Goal: Task Accomplishment & Management: Manage account settings

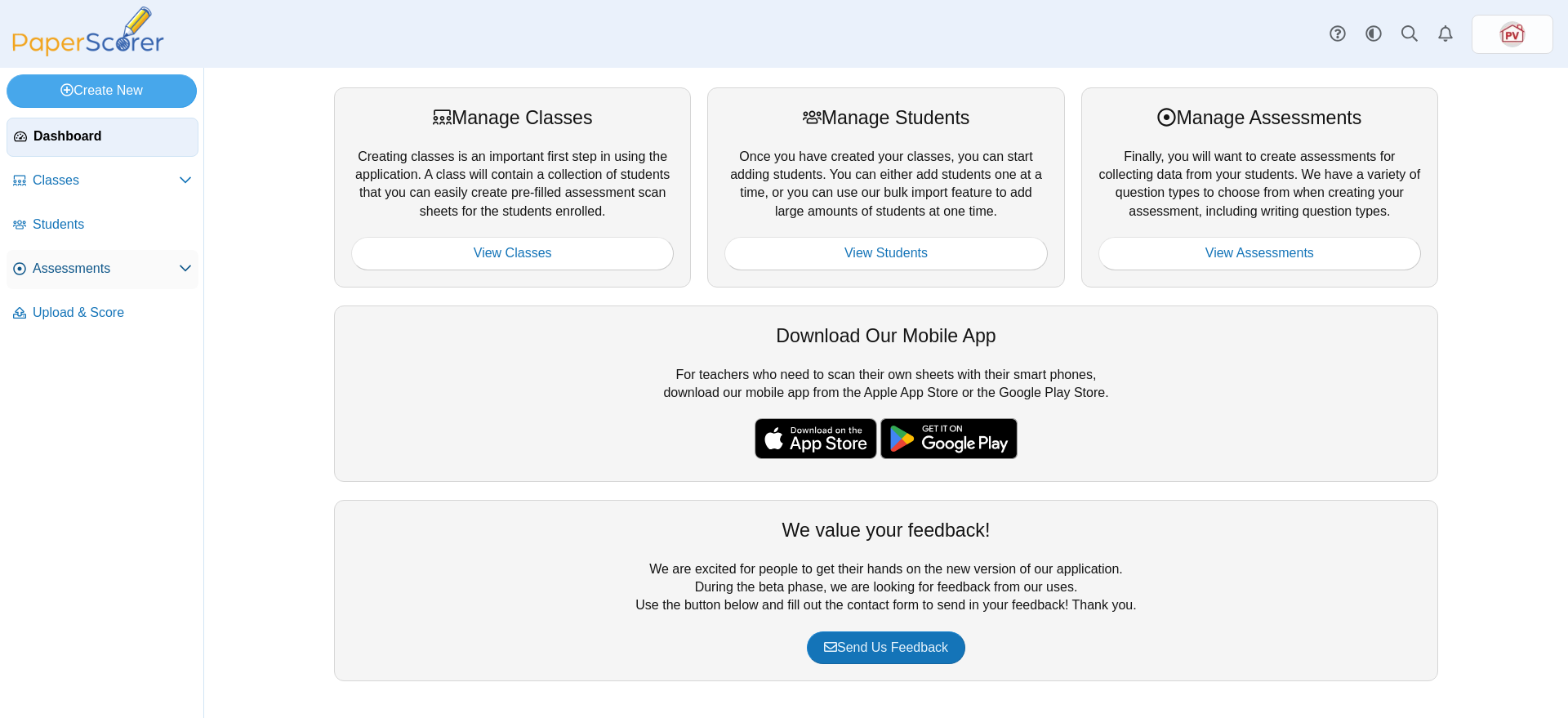
click at [98, 265] on span "Assessments" at bounding box center [105, 268] width 146 height 18
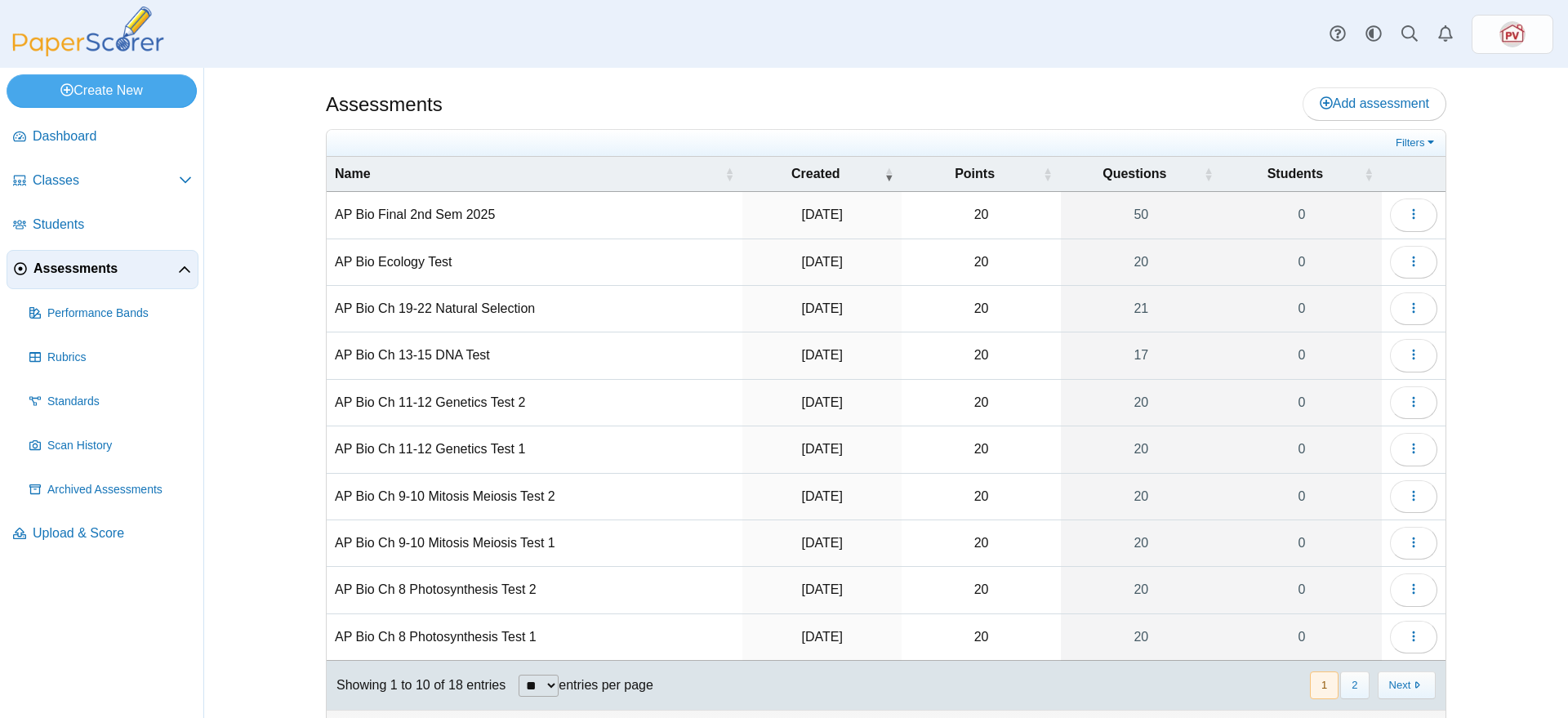
click at [1366, 679] on nav "« Prev 1 2 Next »" at bounding box center [1371, 684] width 128 height 27
click at [1393, 685] on button "Next" at bounding box center [1407, 684] width 58 height 27
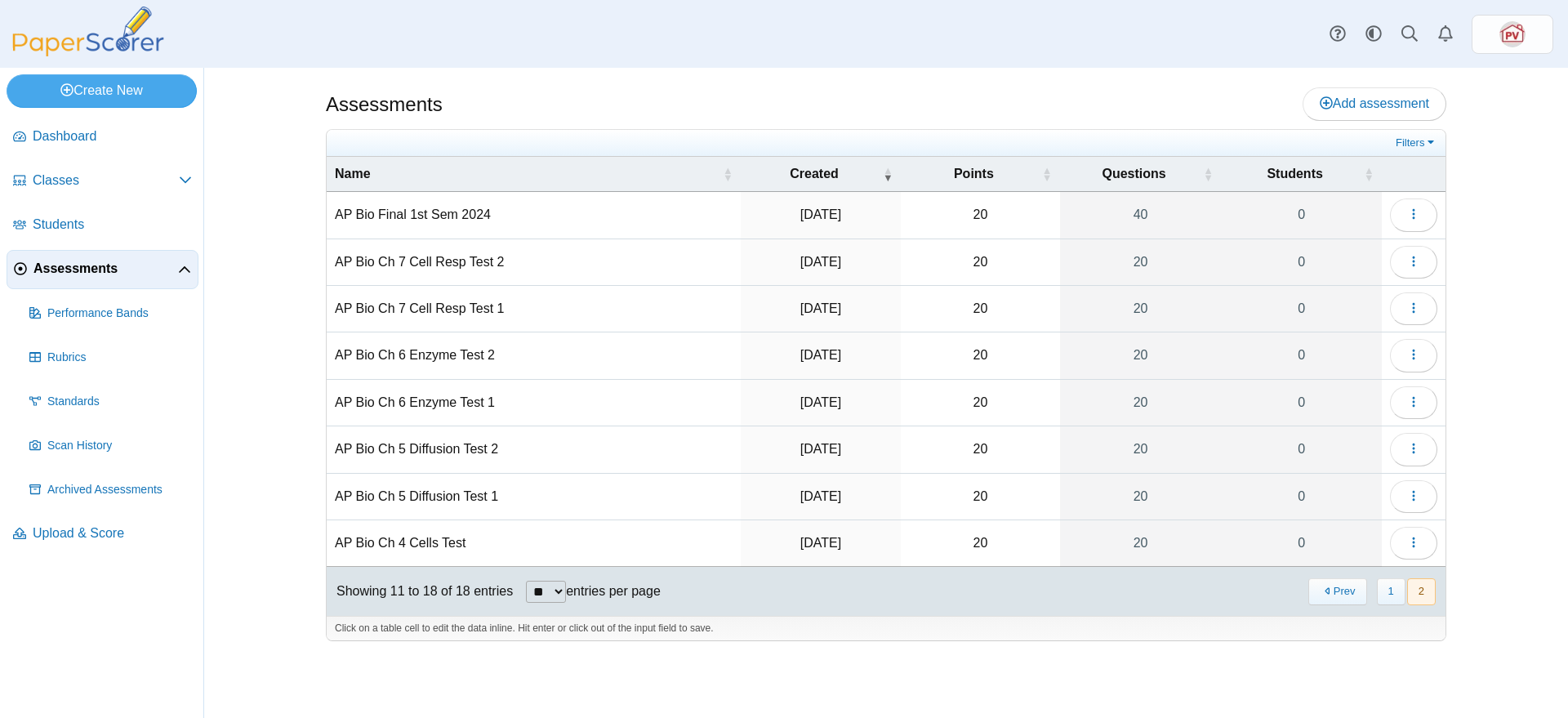
click at [406, 441] on td "AP Bio Ch 5 Diffusion Test 2" at bounding box center [534, 450] width 414 height 47
click at [1404, 452] on button "button" at bounding box center [1413, 449] width 48 height 33
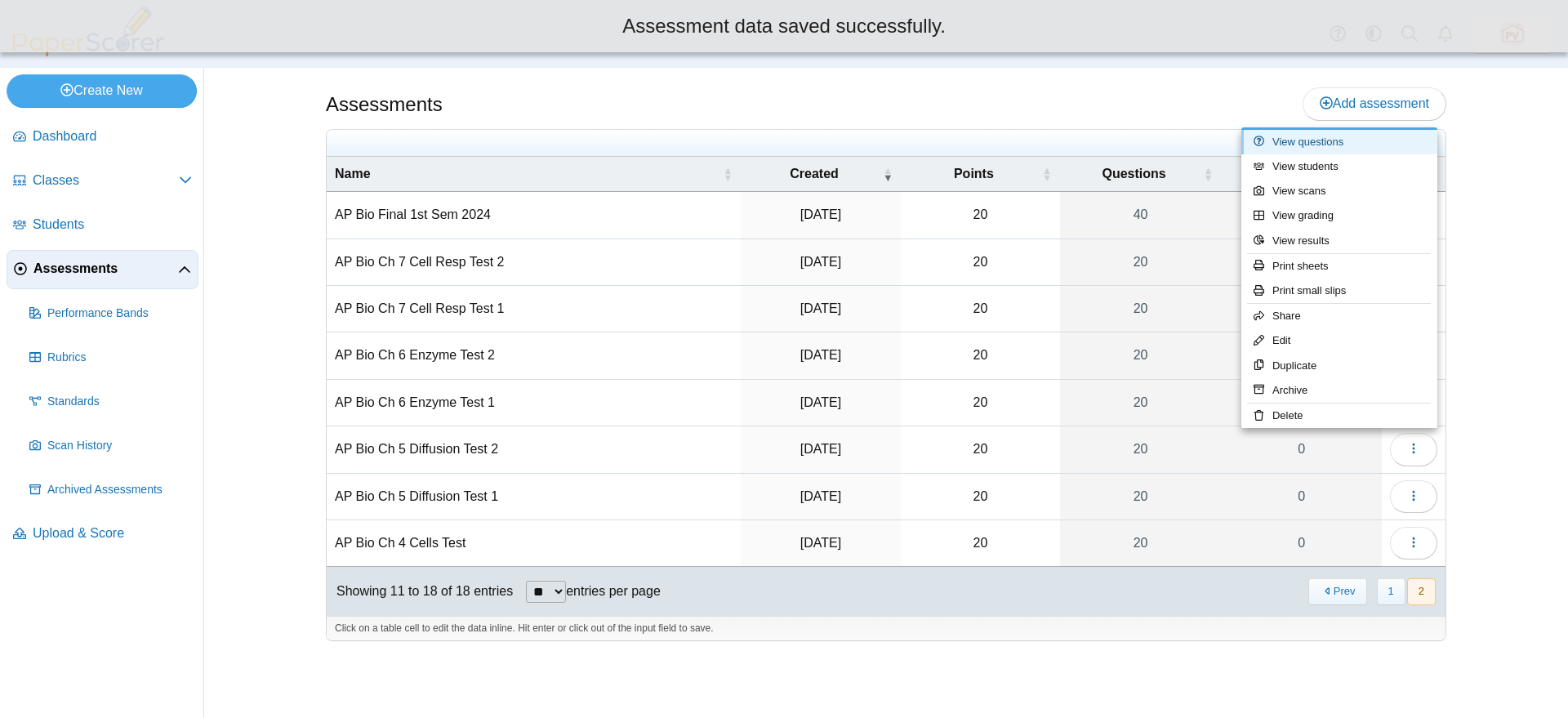
click at [1351, 141] on link "View questions" at bounding box center [1339, 142] width 196 height 25
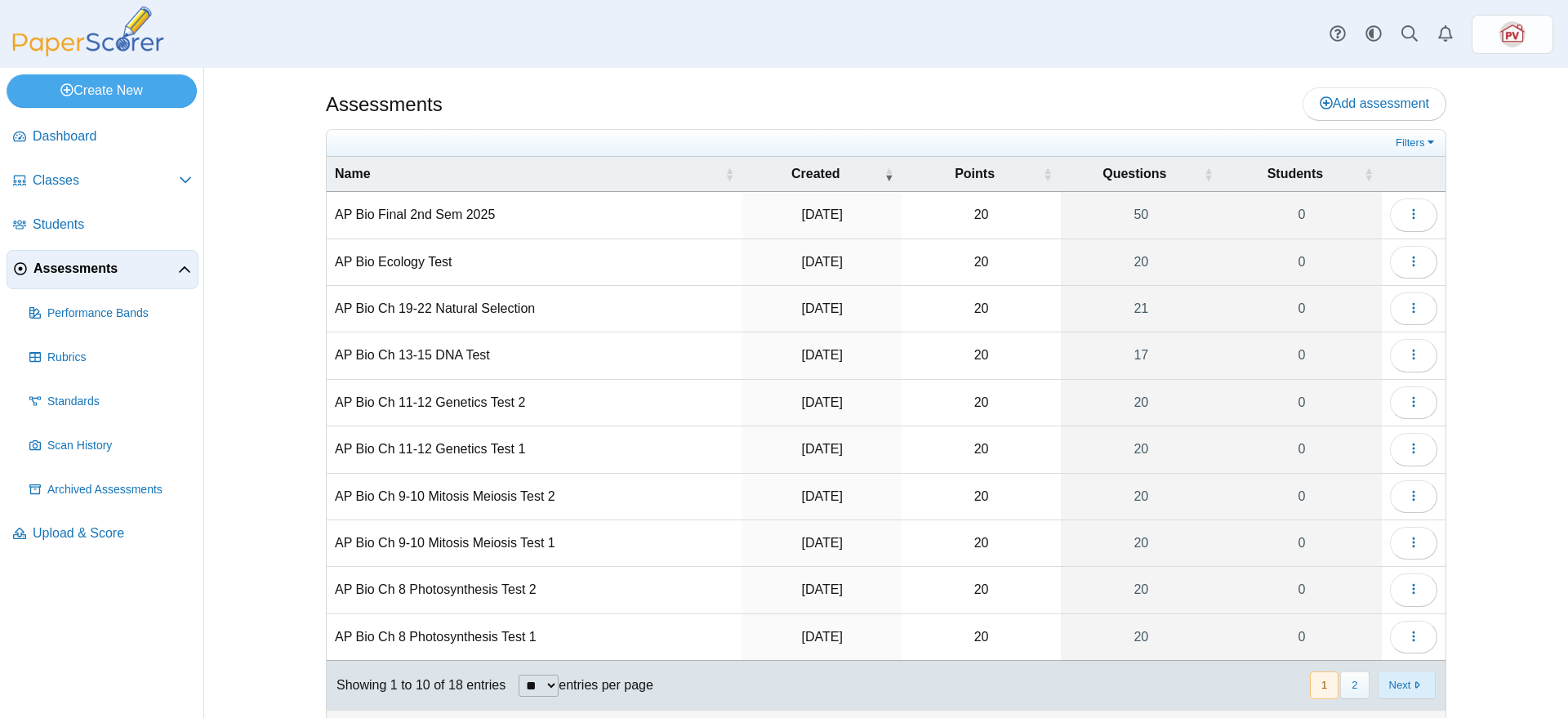
click at [1414, 682] on button "Next" at bounding box center [1407, 684] width 58 height 27
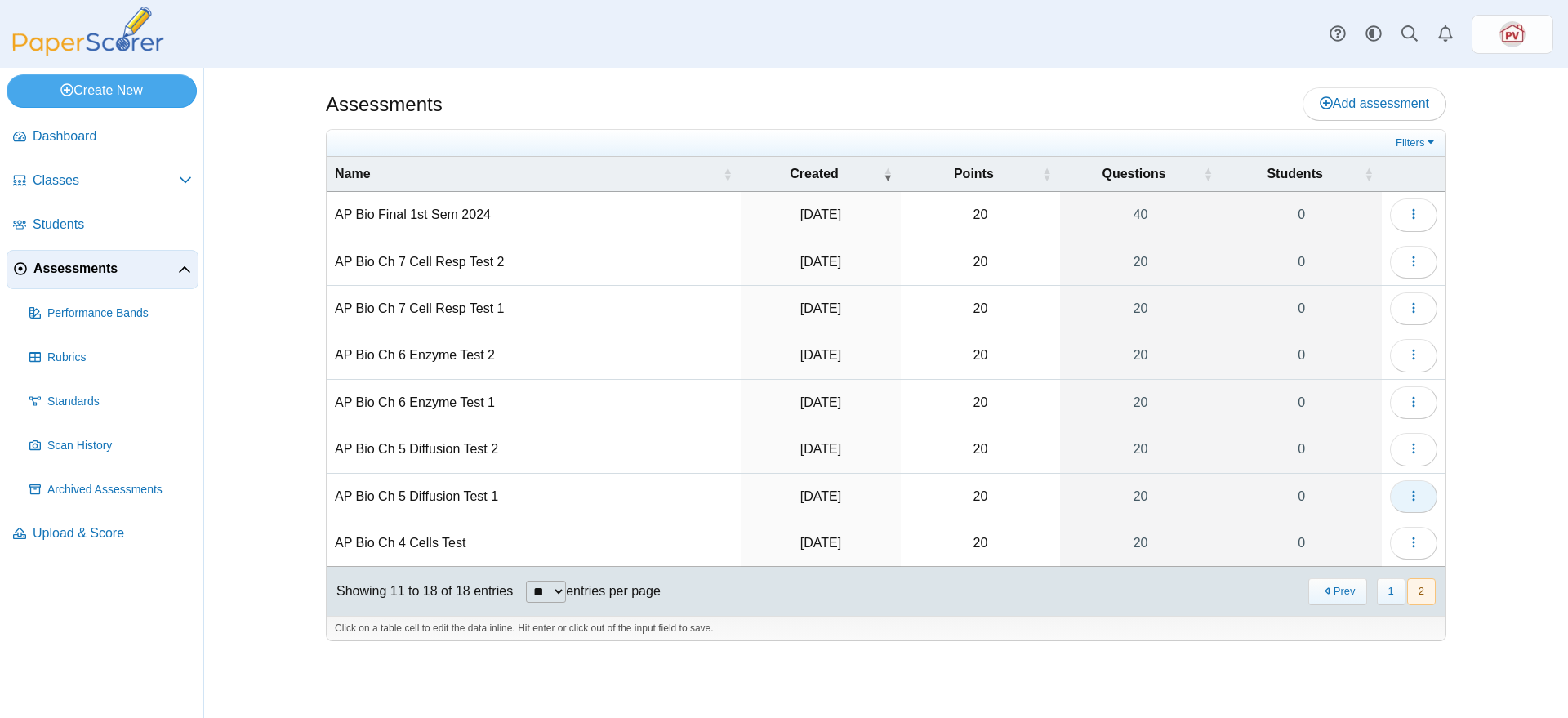
click at [1424, 497] on button "button" at bounding box center [1413, 497] width 48 height 33
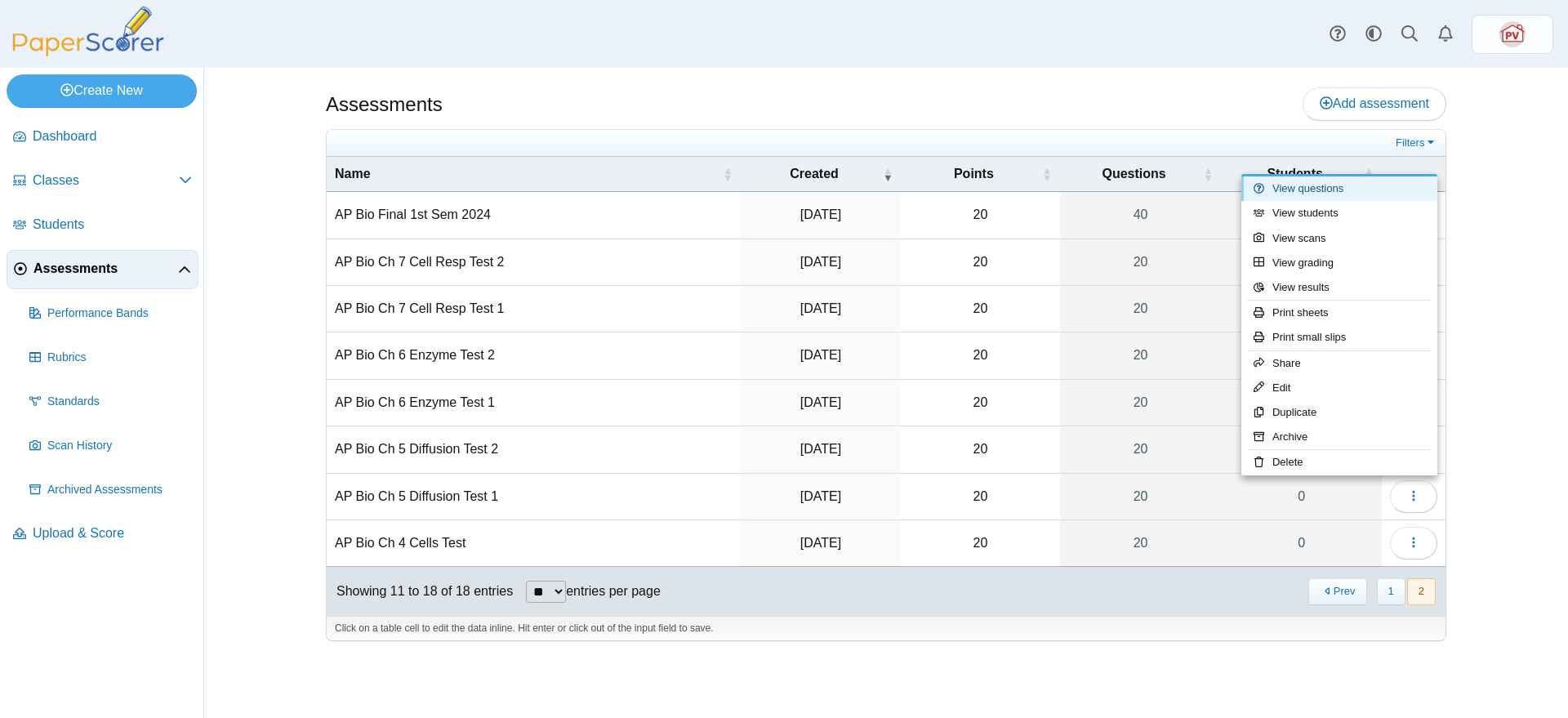
click at [1338, 192] on link "View questions" at bounding box center [1339, 189] width 196 height 25
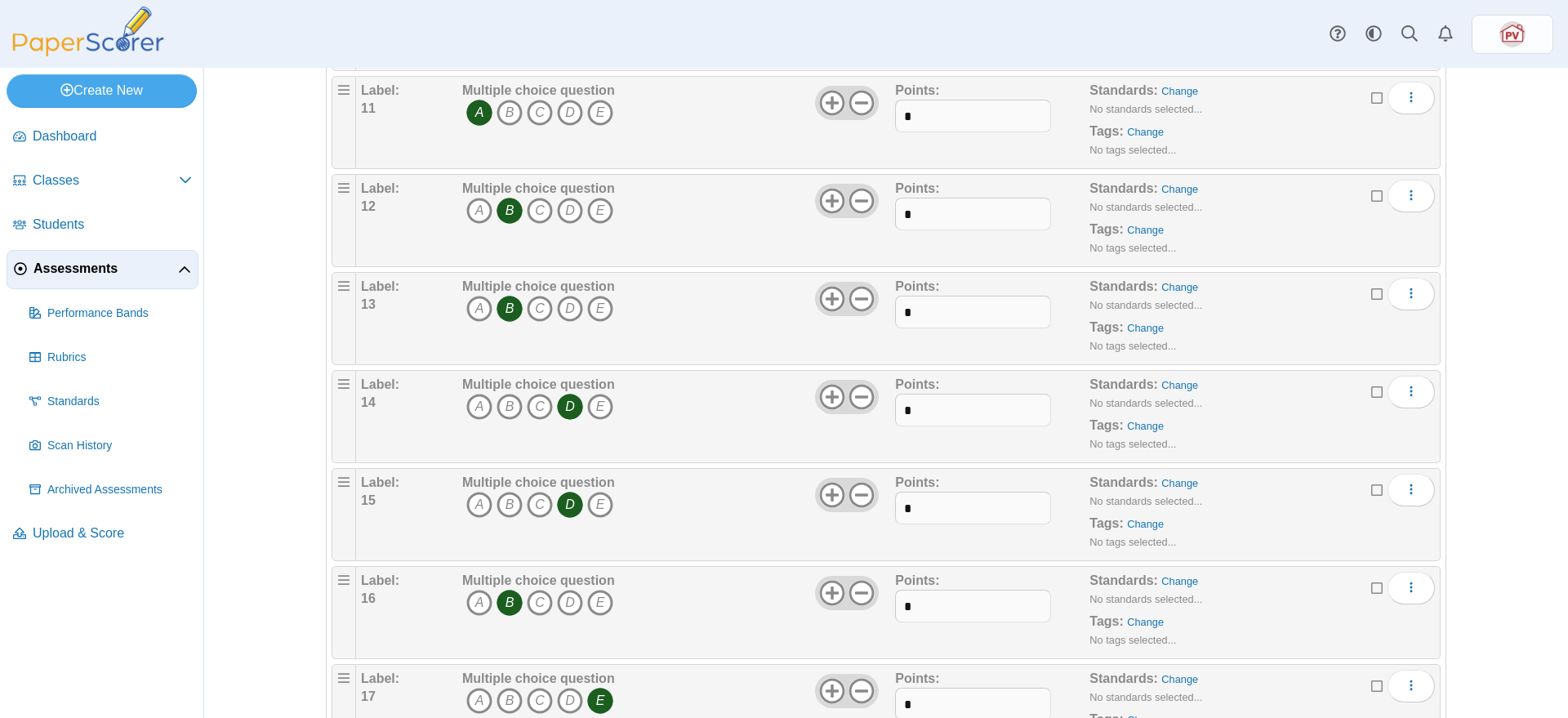
scroll to position [1668, 0]
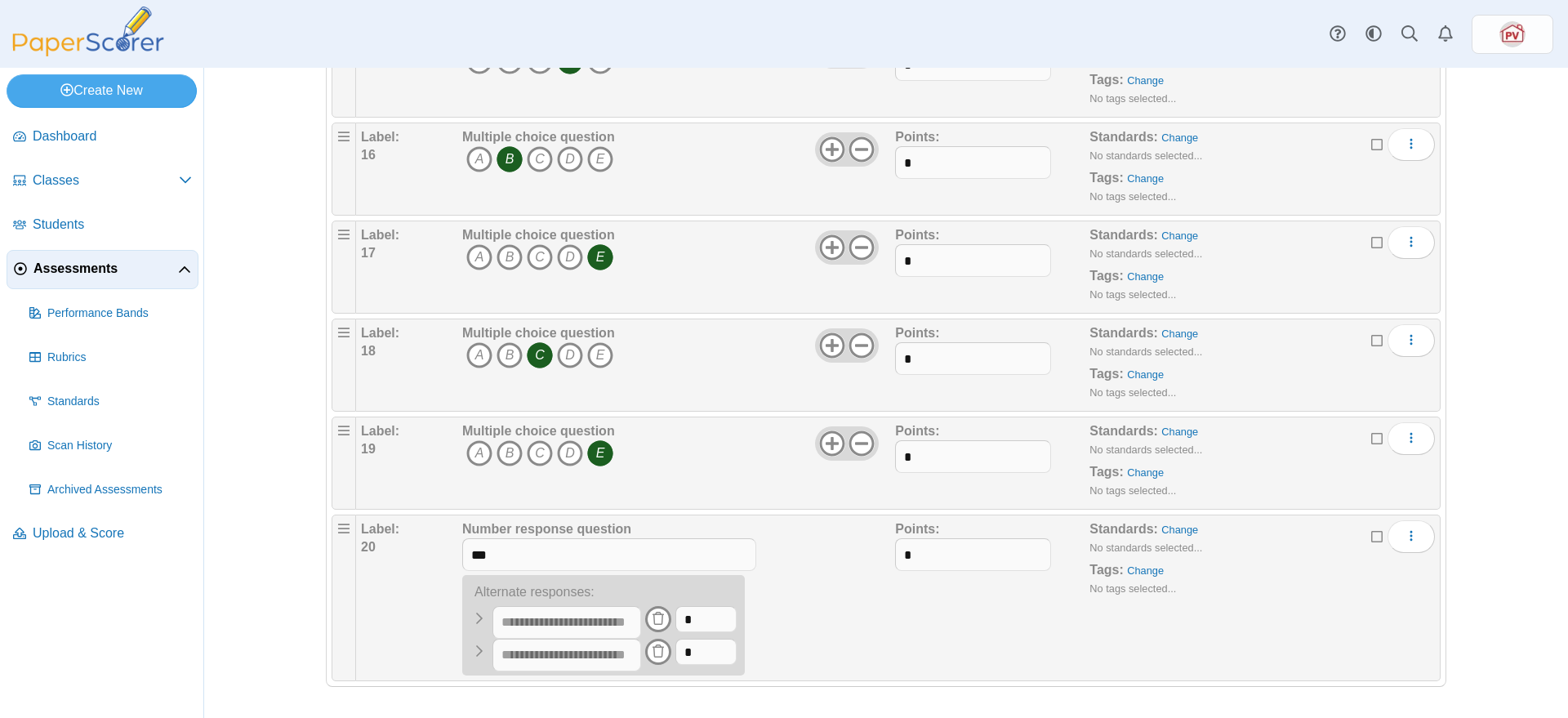
click at [935, 629] on div "Points: *" at bounding box center [992, 598] width 194 height 155
click at [567, 623] on input "text" at bounding box center [567, 622] width 148 height 33
click at [942, 646] on div "Points: *" at bounding box center [992, 598] width 194 height 155
click at [592, 619] on input "text" at bounding box center [567, 622] width 148 height 33
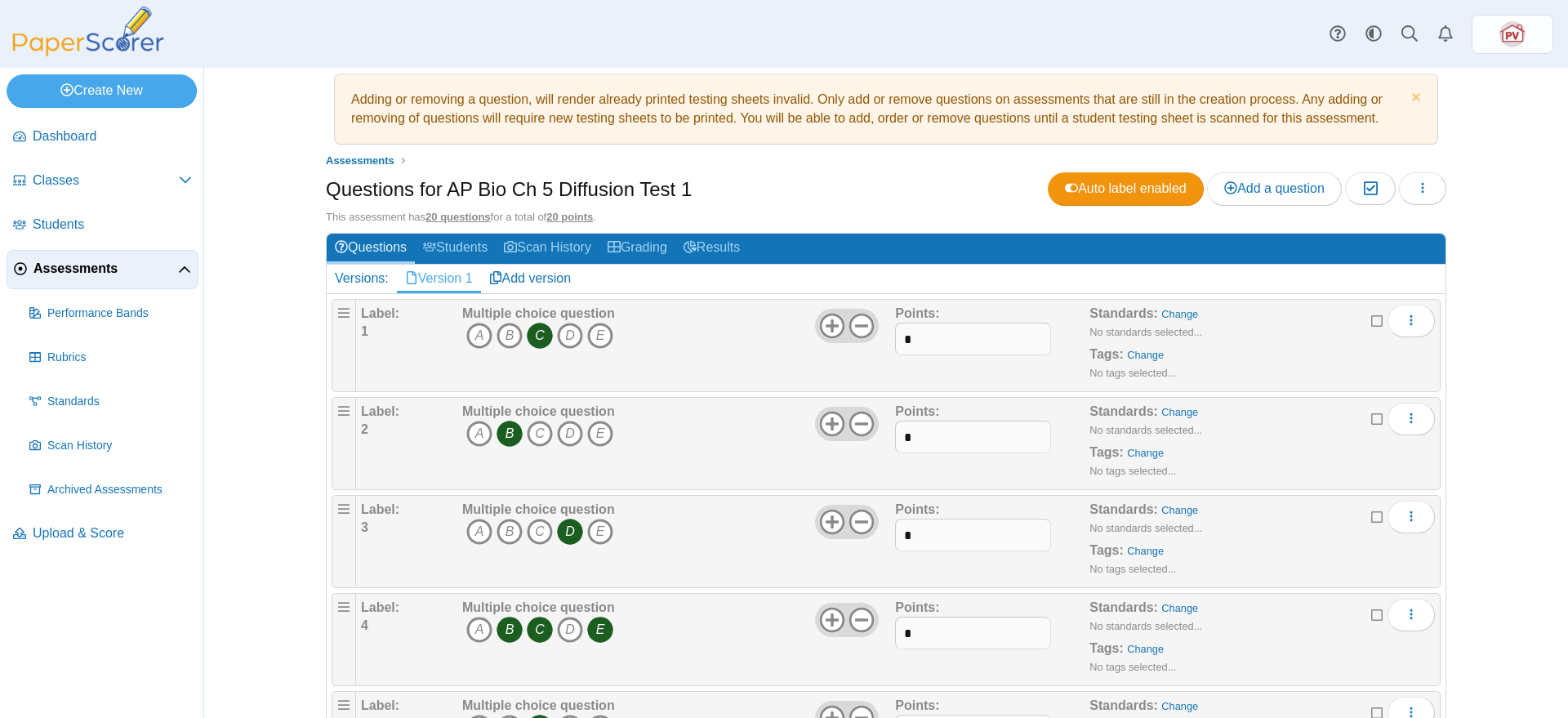
scroll to position [0, 0]
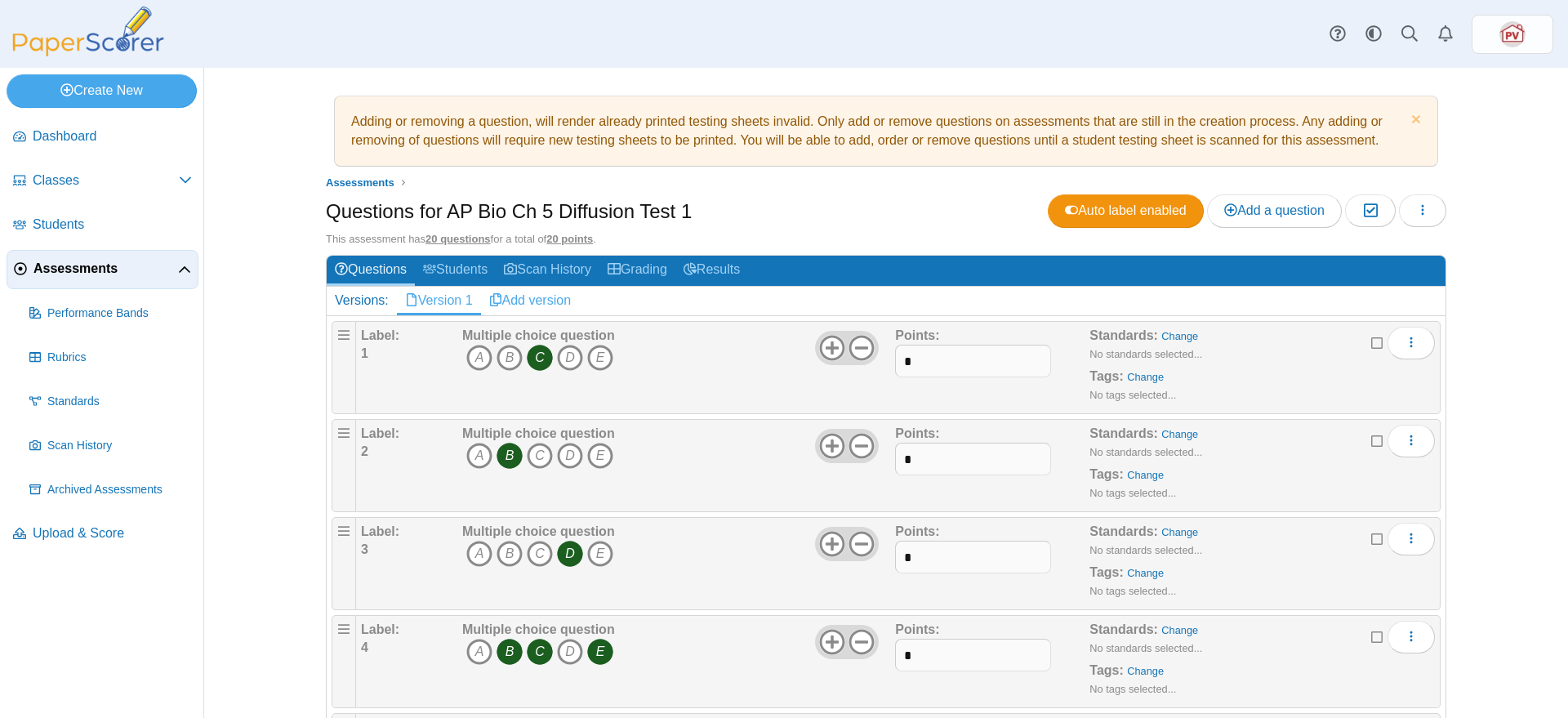
click at [552, 300] on link "Add version" at bounding box center [530, 301] width 99 height 28
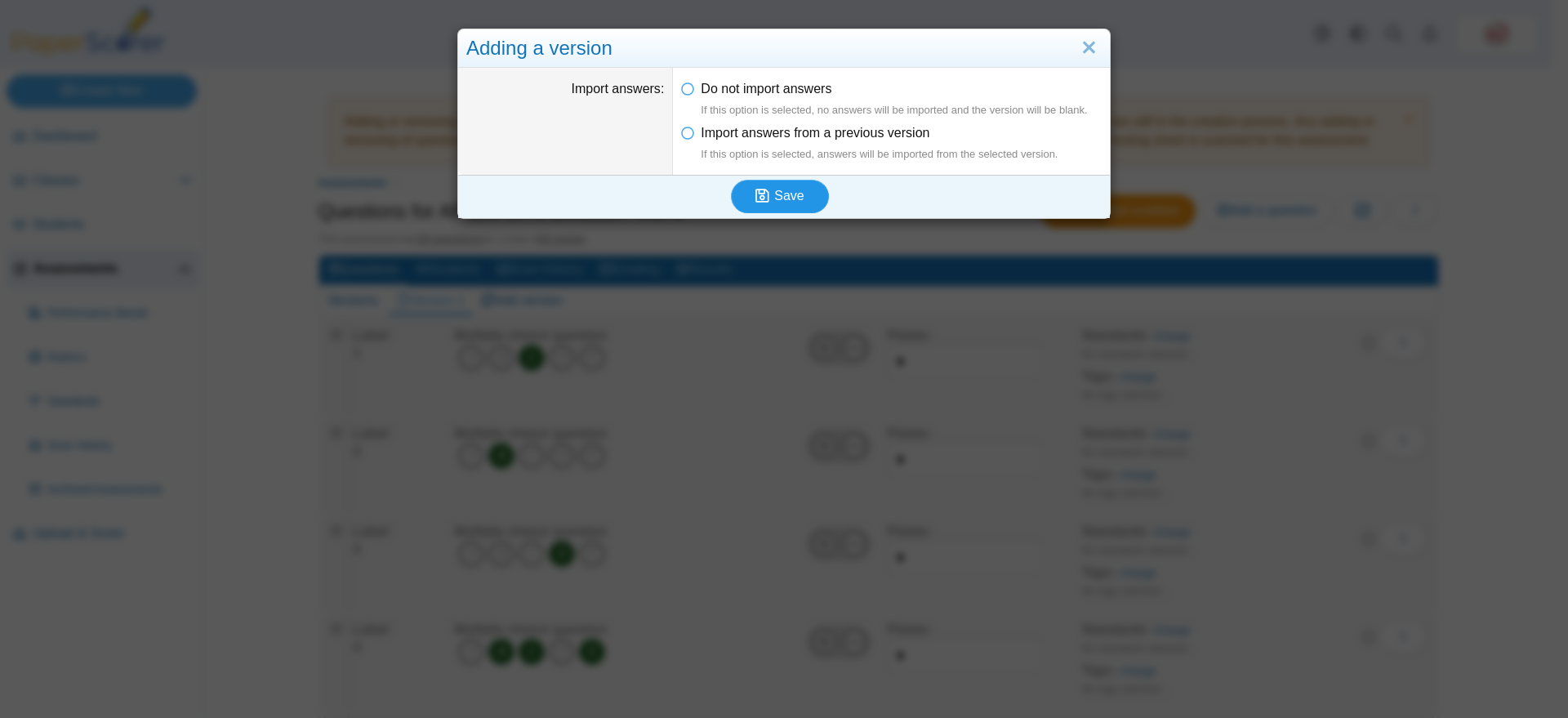
click at [774, 189] on span "Save" at bounding box center [789, 195] width 30 height 14
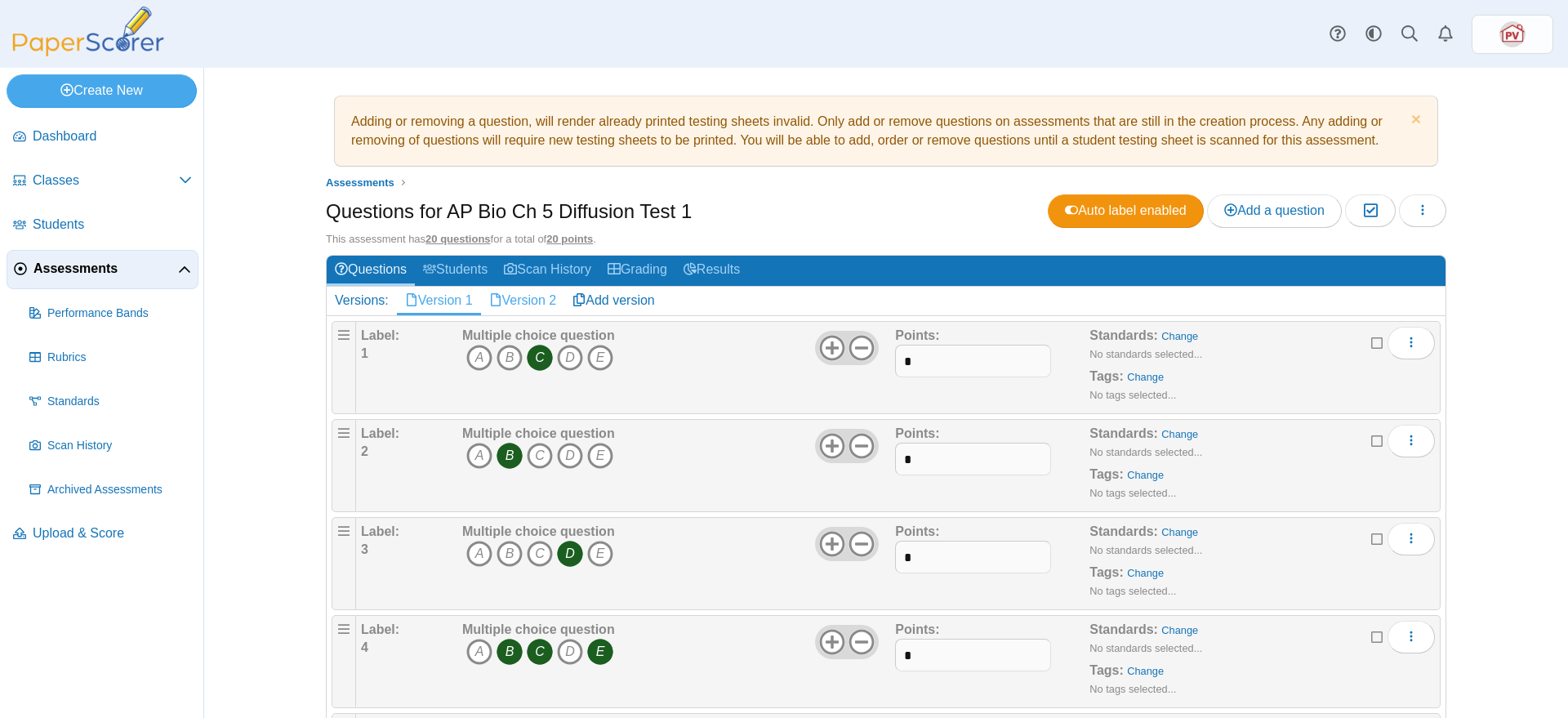
click at [525, 299] on link "Version 2" at bounding box center [523, 301] width 84 height 28
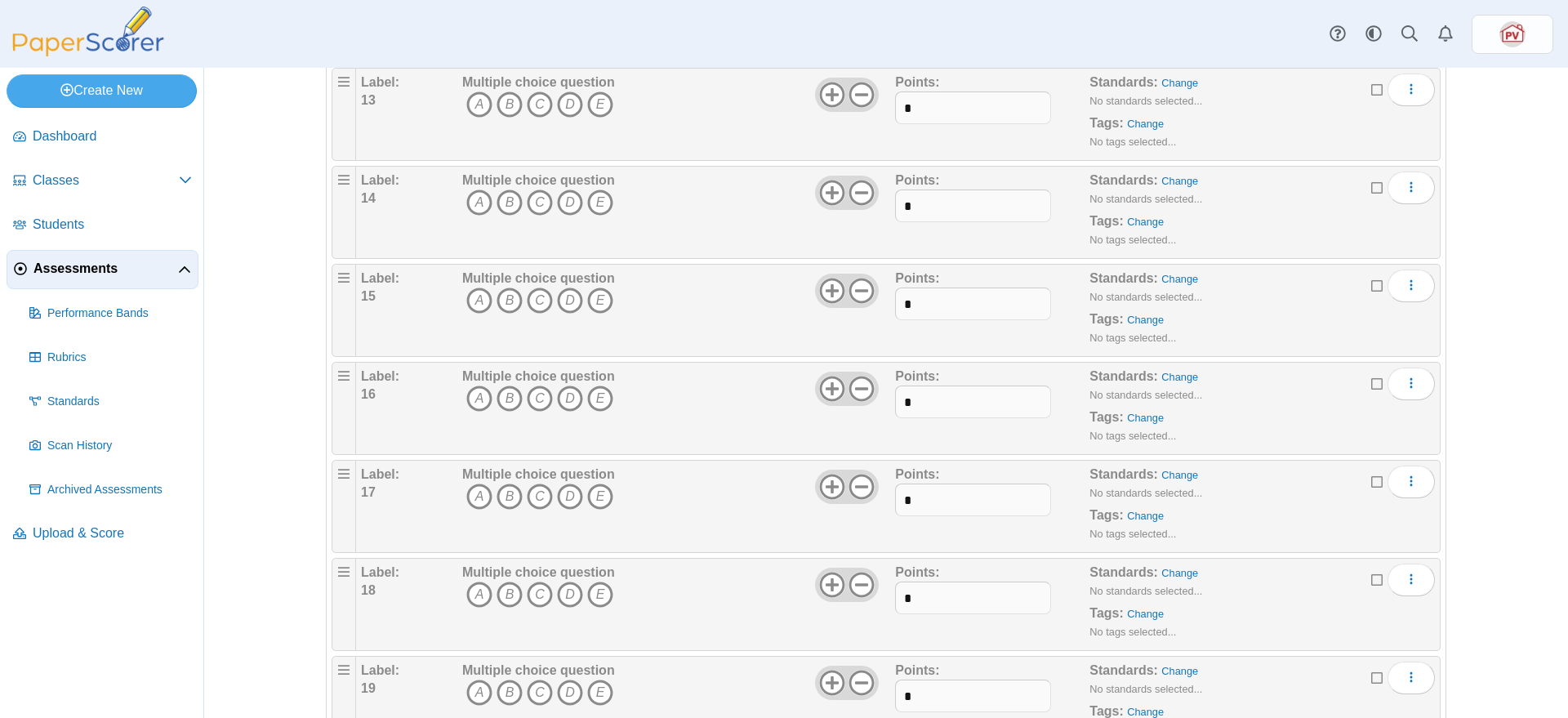
scroll to position [1668, 0]
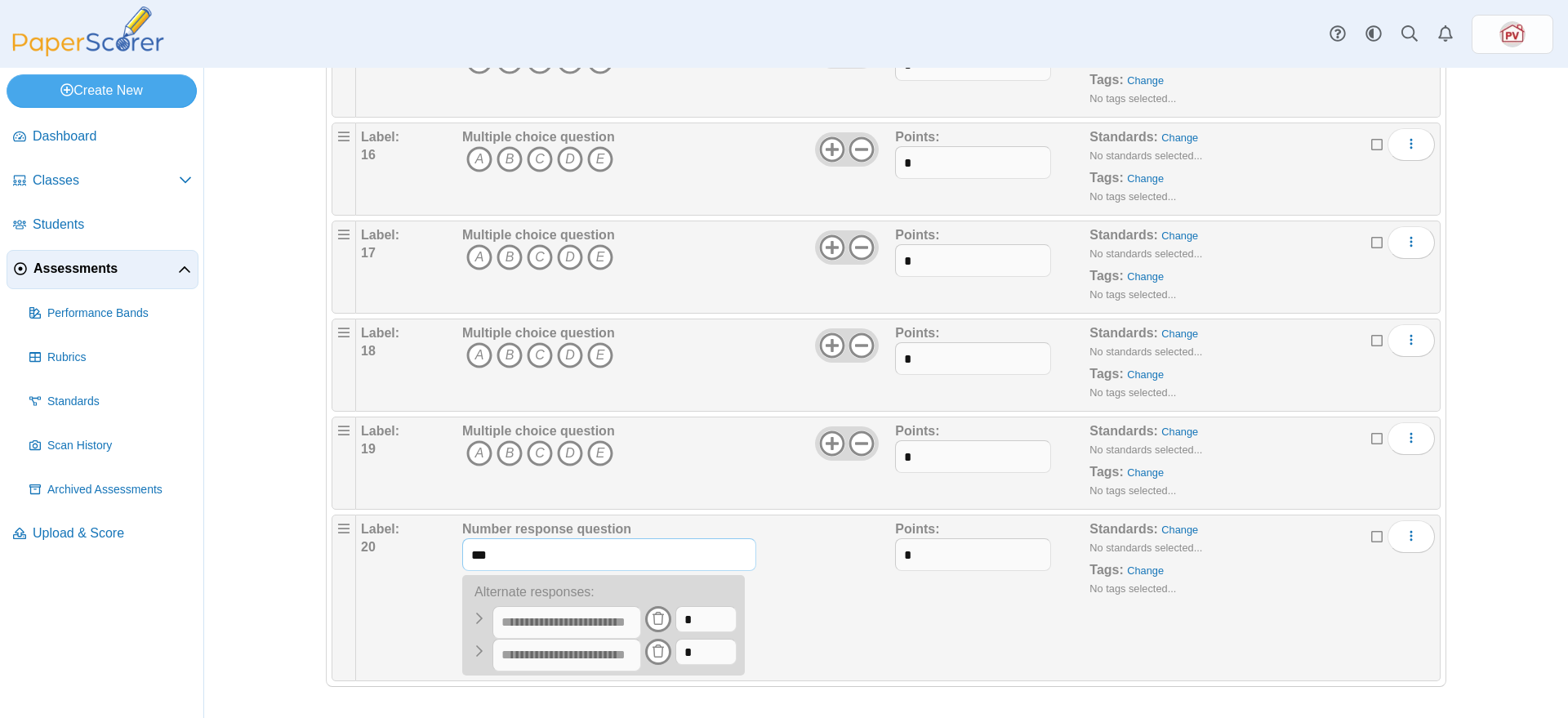
click at [524, 552] on input "***" at bounding box center [609, 554] width 294 height 33
type input "***"
click at [1035, 626] on div "Points: *" at bounding box center [992, 598] width 194 height 155
click at [1056, 703] on div at bounding box center [886, 711] width 1120 height 16
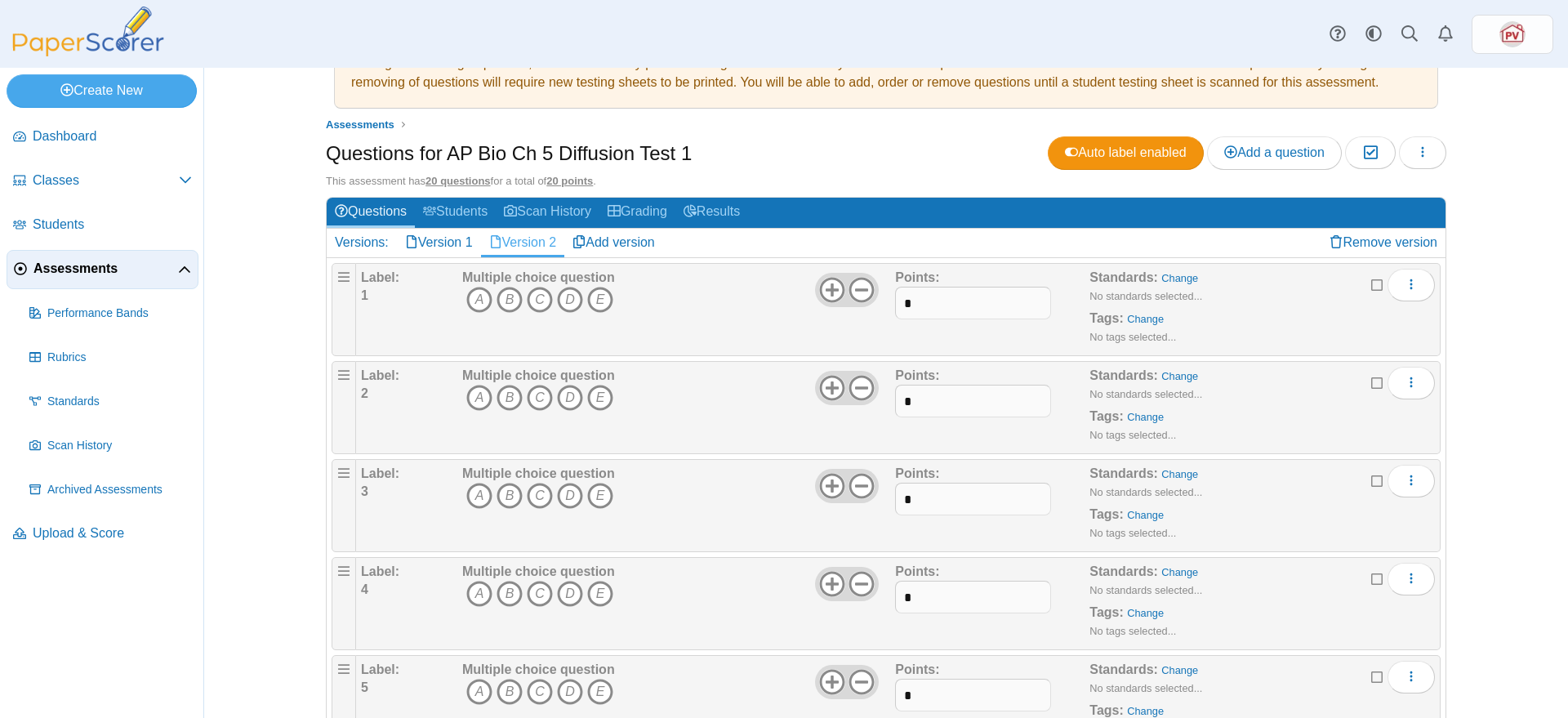
scroll to position [0, 0]
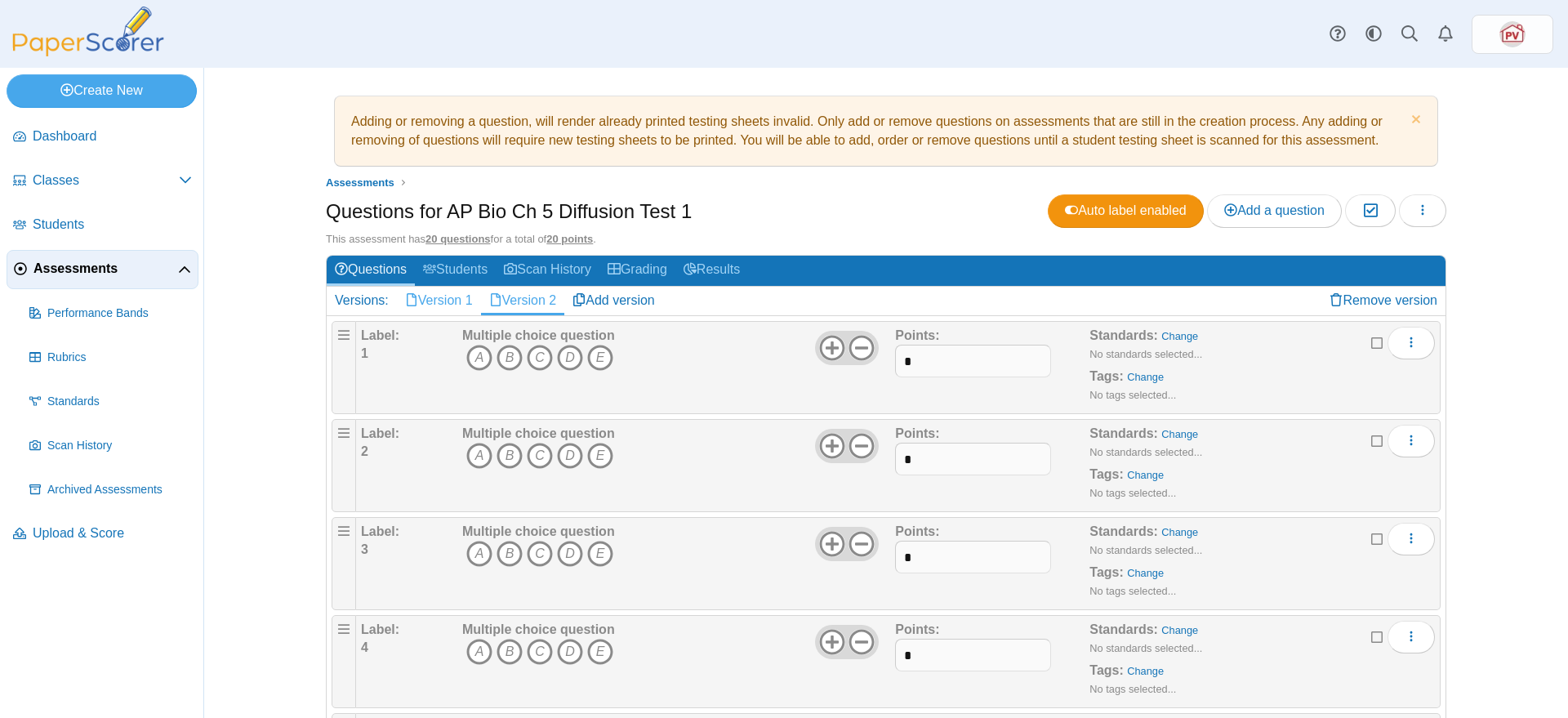
click at [444, 302] on link "Version 1" at bounding box center [439, 301] width 84 height 28
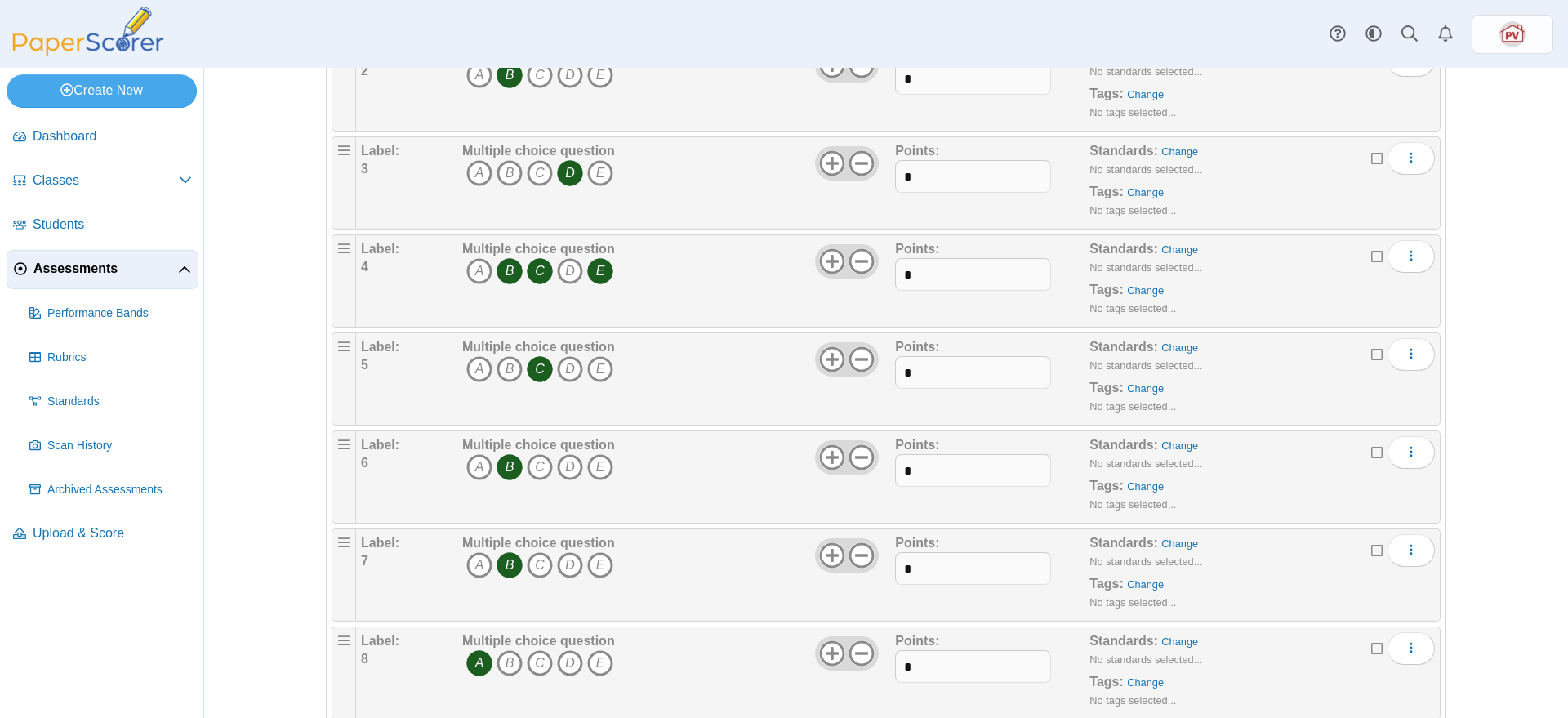
scroll to position [36, 0]
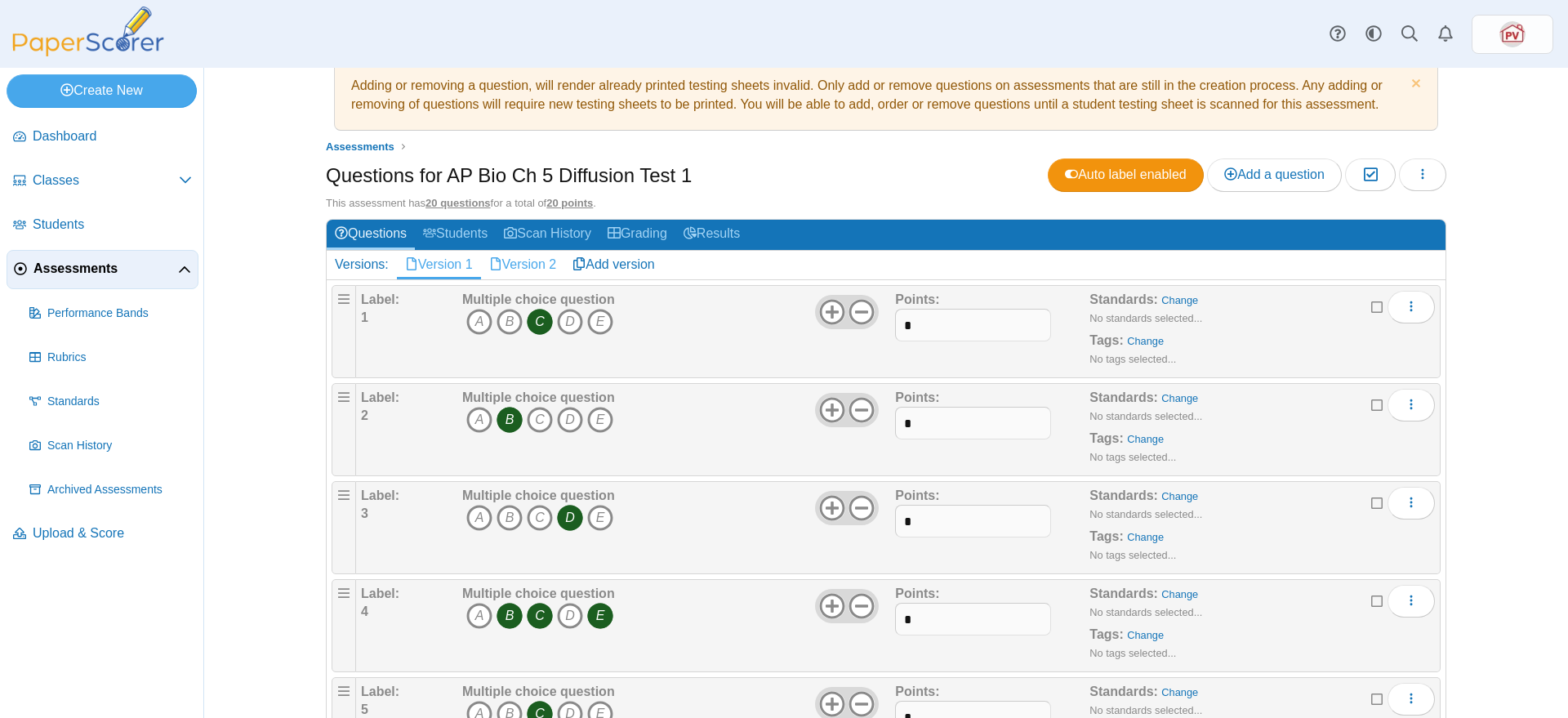
click at [508, 265] on link "Version 2" at bounding box center [523, 264] width 84 height 28
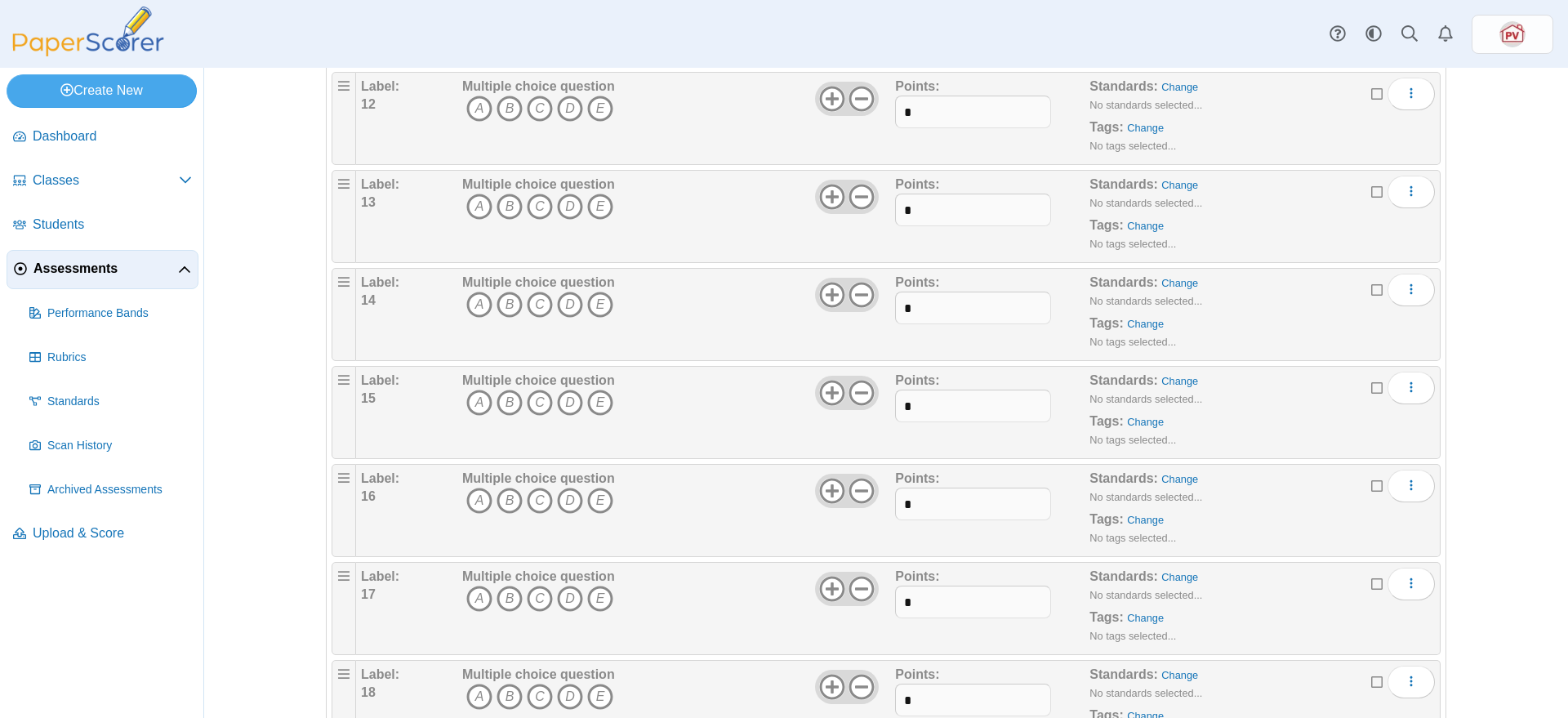
scroll to position [1668, 0]
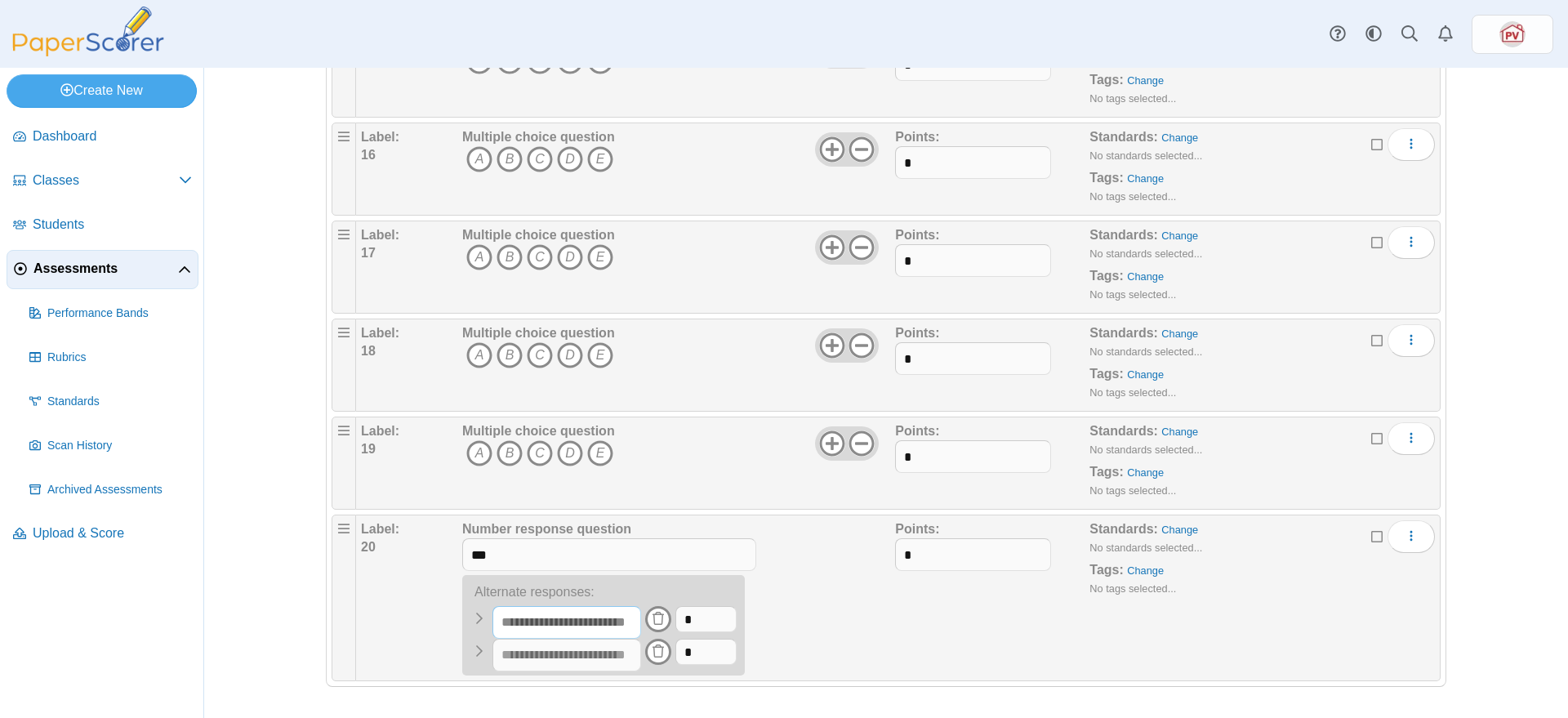
click at [604, 632] on input "text" at bounding box center [567, 622] width 148 height 33
type input "***"
drag, startPoint x: 701, startPoint y: 620, endPoint x: 686, endPoint y: 621, distance: 15.0
click at [686, 621] on input "*" at bounding box center [706, 619] width 61 height 26
type input "*"
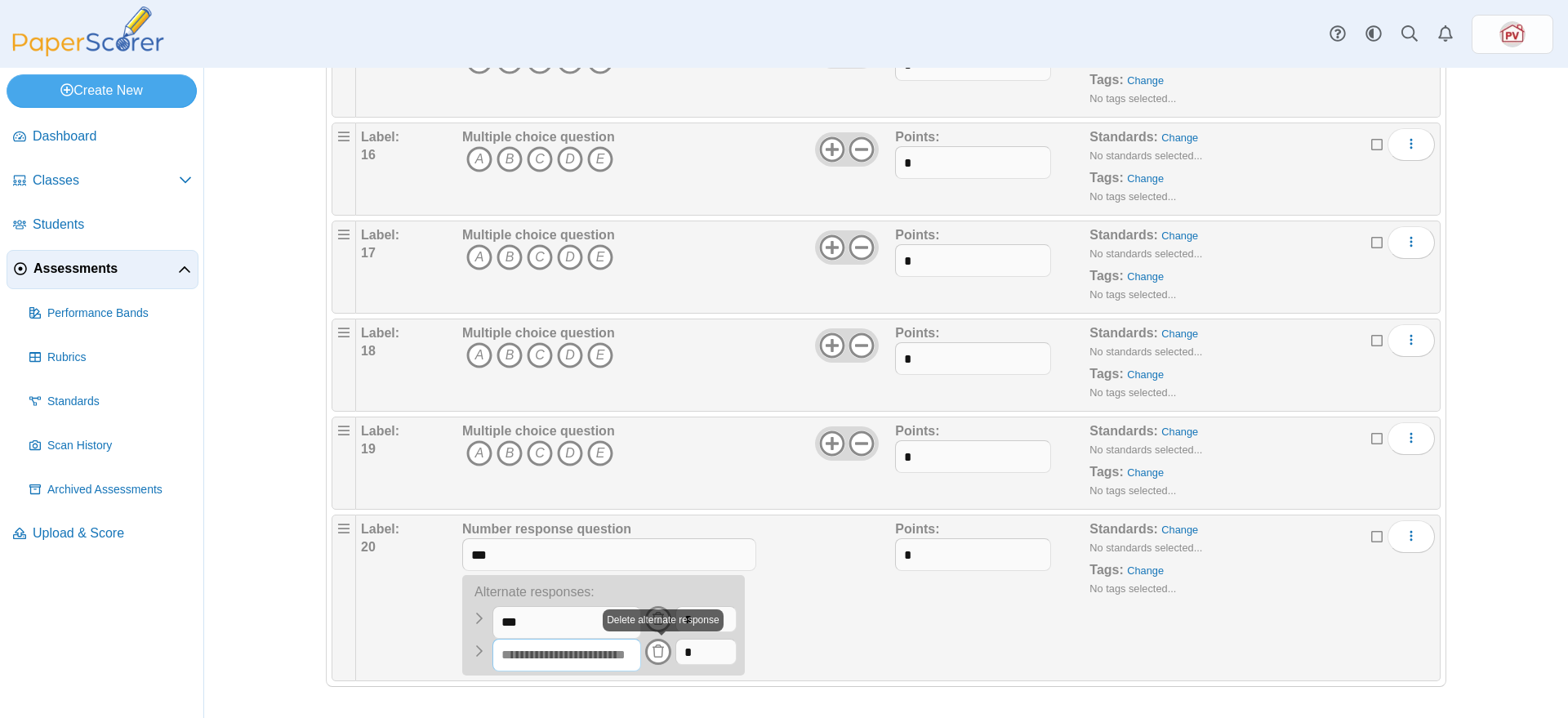
click at [593, 658] on input "text" at bounding box center [567, 655] width 148 height 33
type input "***"
drag, startPoint x: 698, startPoint y: 653, endPoint x: 688, endPoint y: 656, distance: 10.4
click at [688, 656] on input "*" at bounding box center [706, 651] width 61 height 26
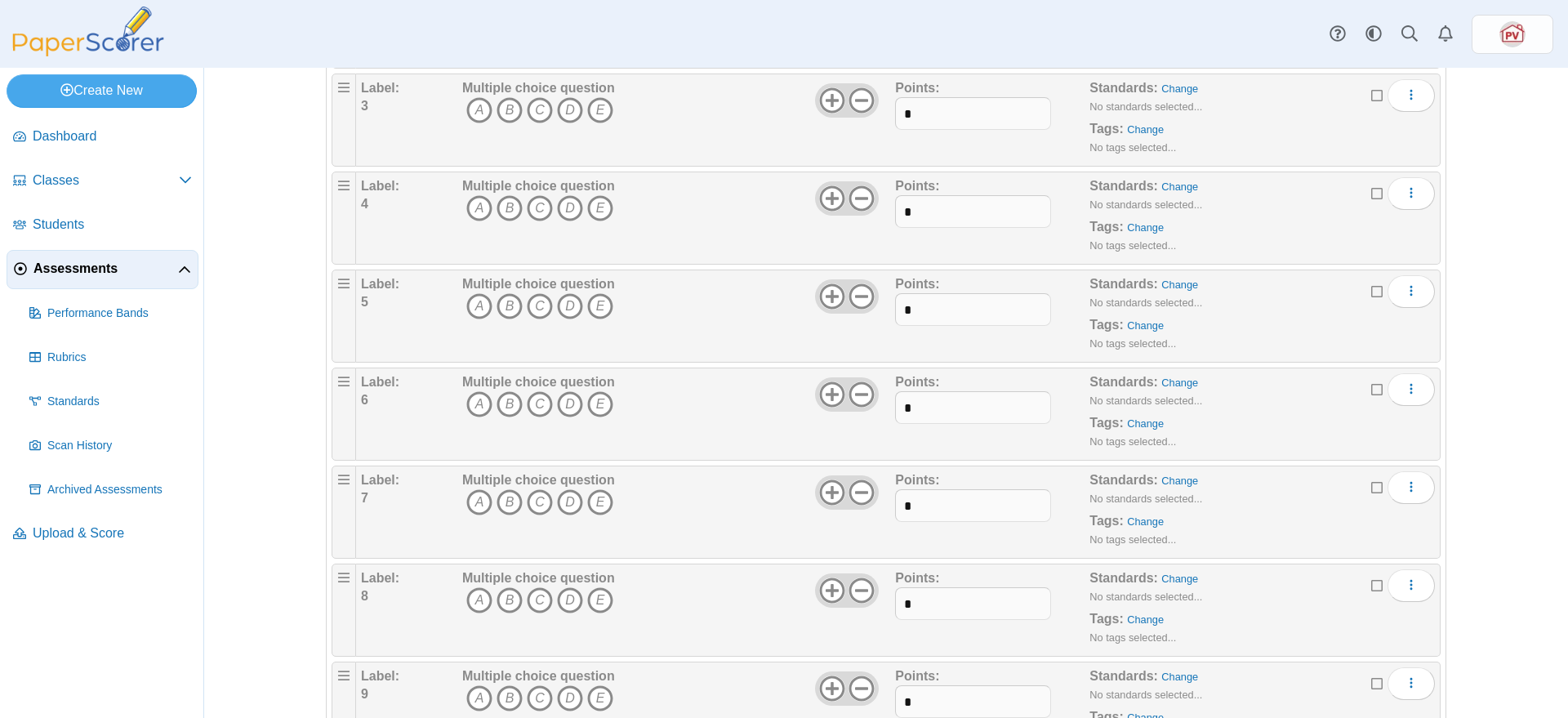
scroll to position [0, 0]
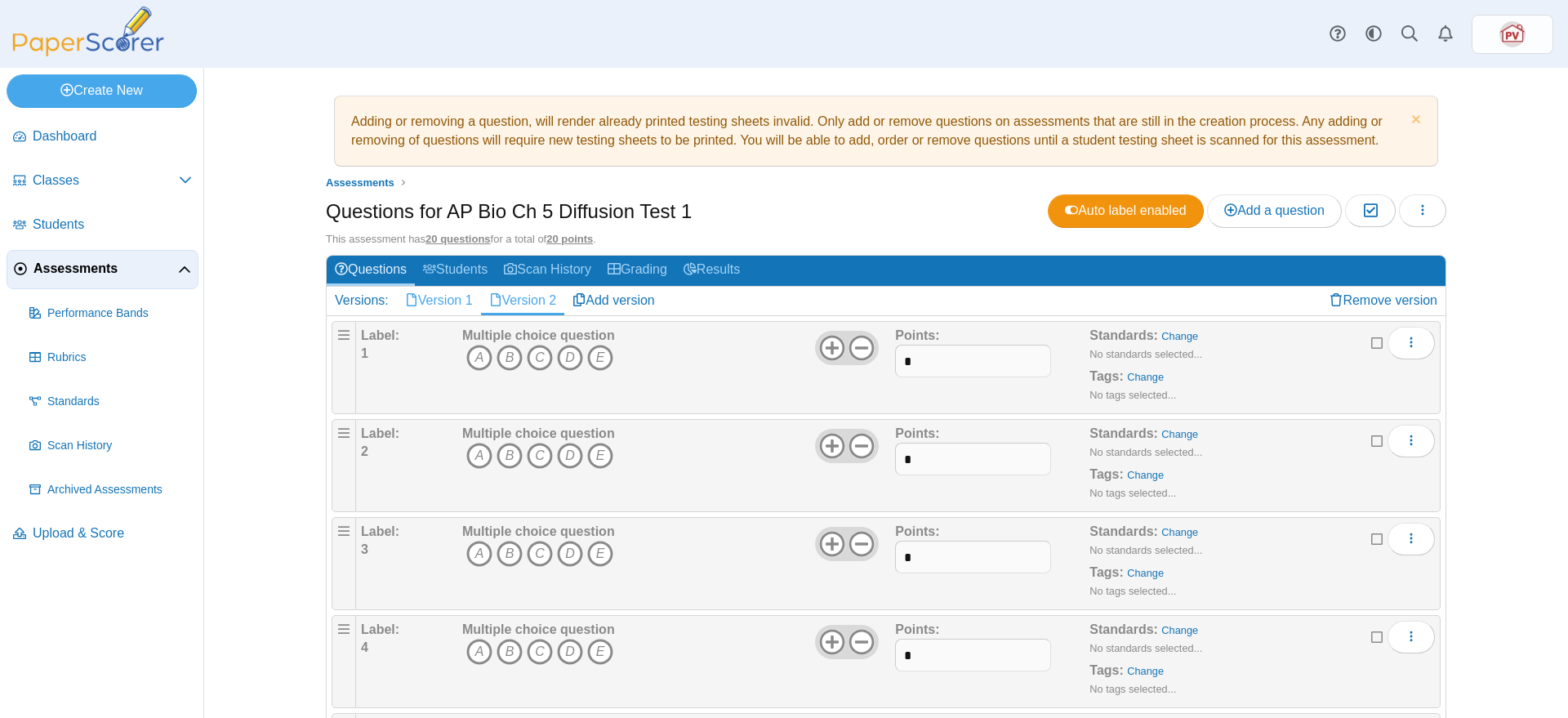
type input "*"
click at [439, 300] on link "Version 1" at bounding box center [439, 301] width 84 height 28
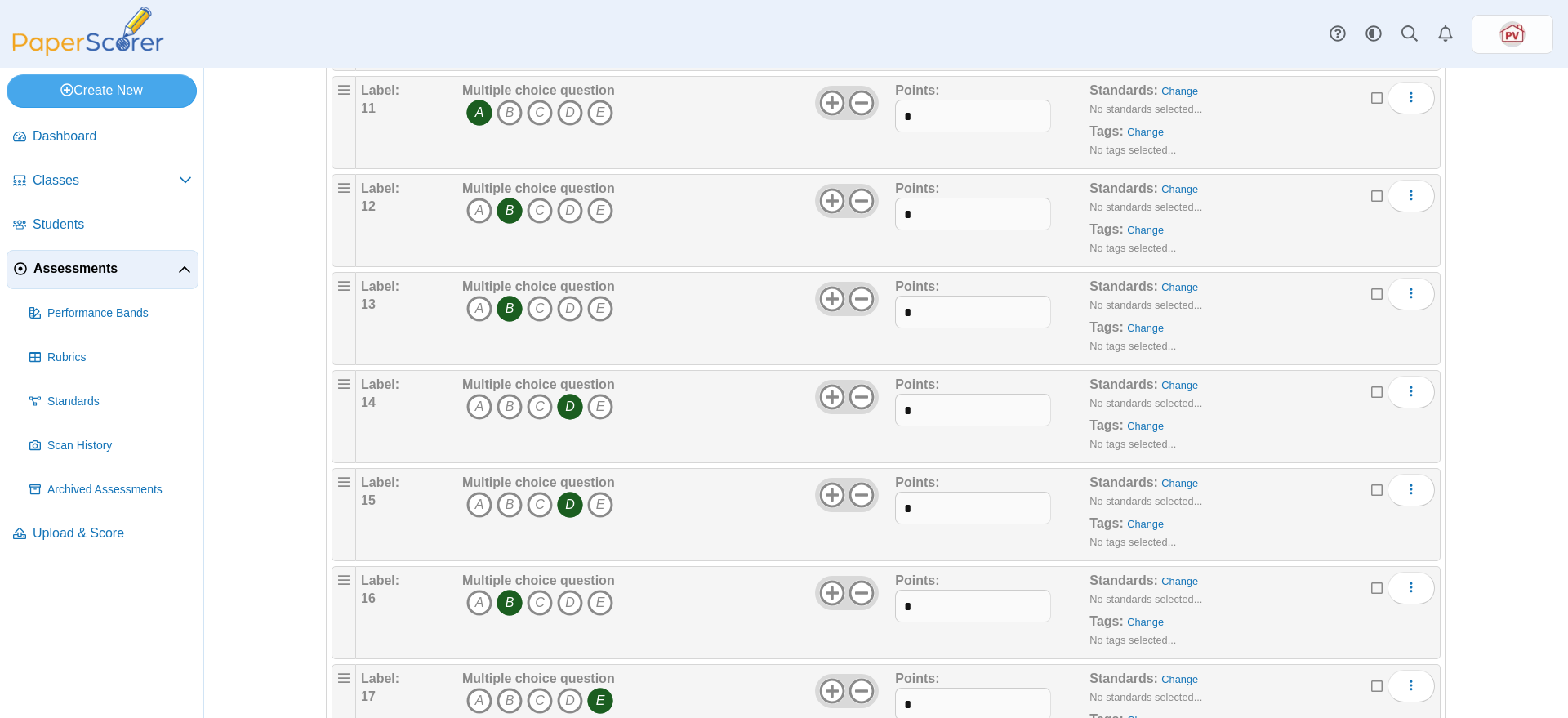
scroll to position [1668, 0]
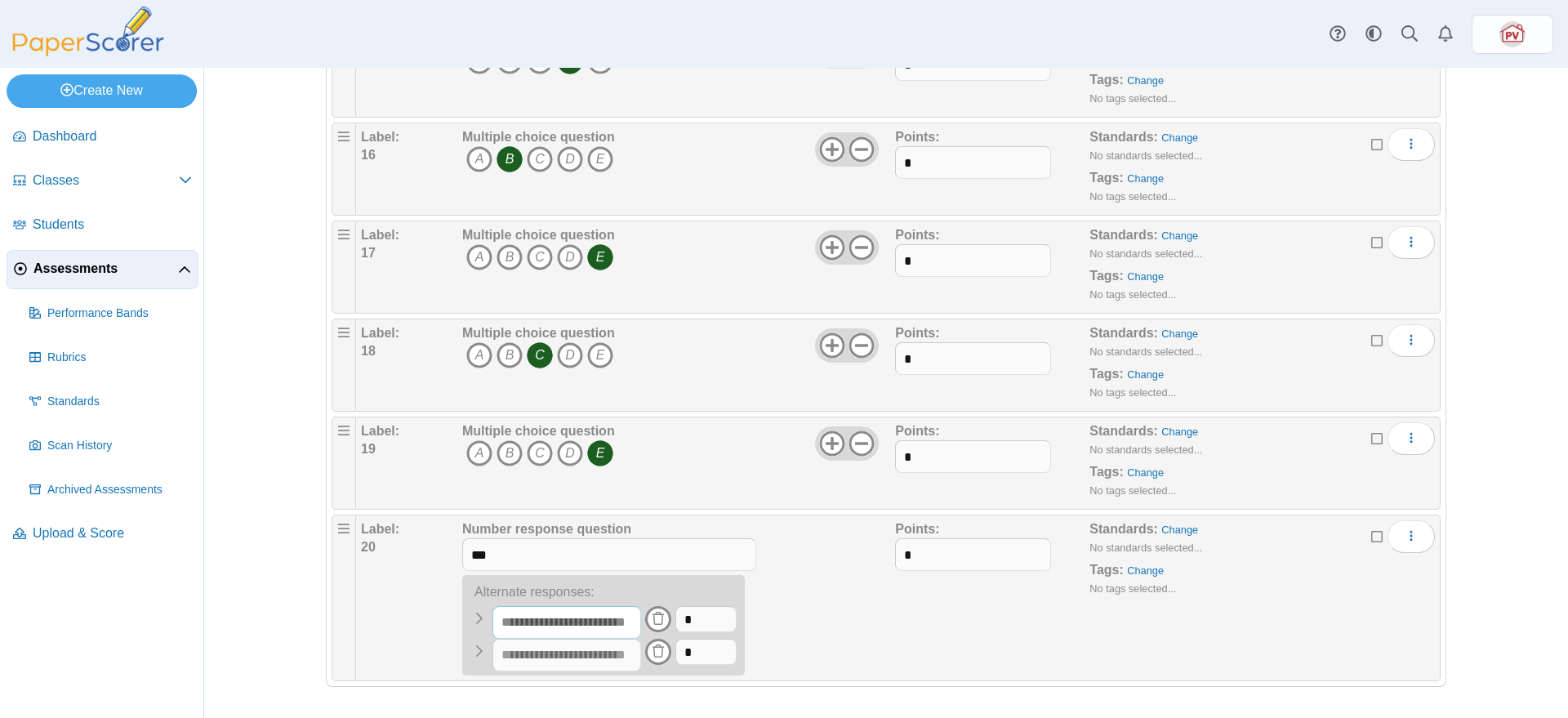
click at [628, 618] on input "text" at bounding box center [567, 622] width 148 height 33
type input "***"
click at [623, 655] on input "text" at bounding box center [567, 655] width 148 height 33
type input "***"
click at [920, 633] on div "Points: *" at bounding box center [992, 598] width 194 height 155
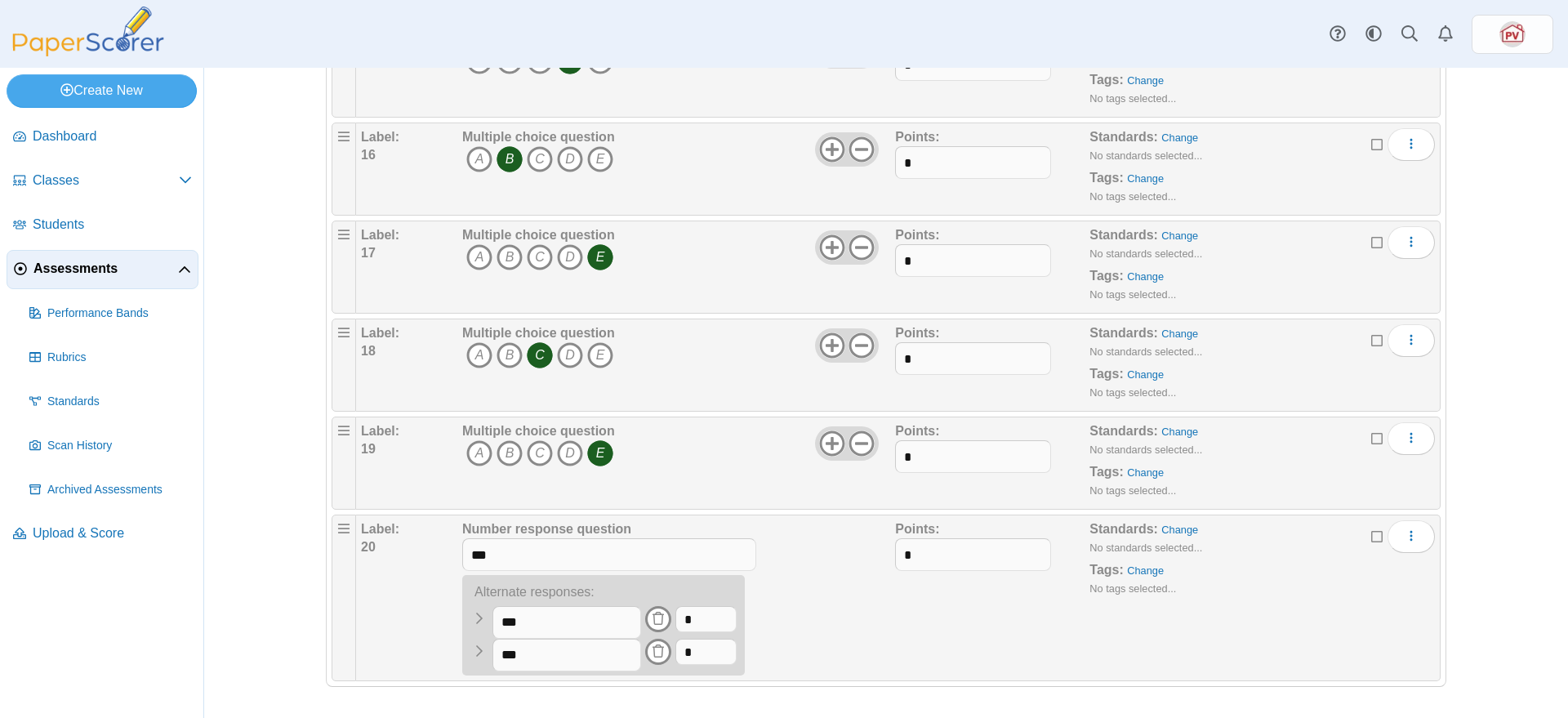
click at [1472, 580] on div "Adding or removing a question, will render already printed testing sheets inval…" at bounding box center [886, 392] width 1364 height 650
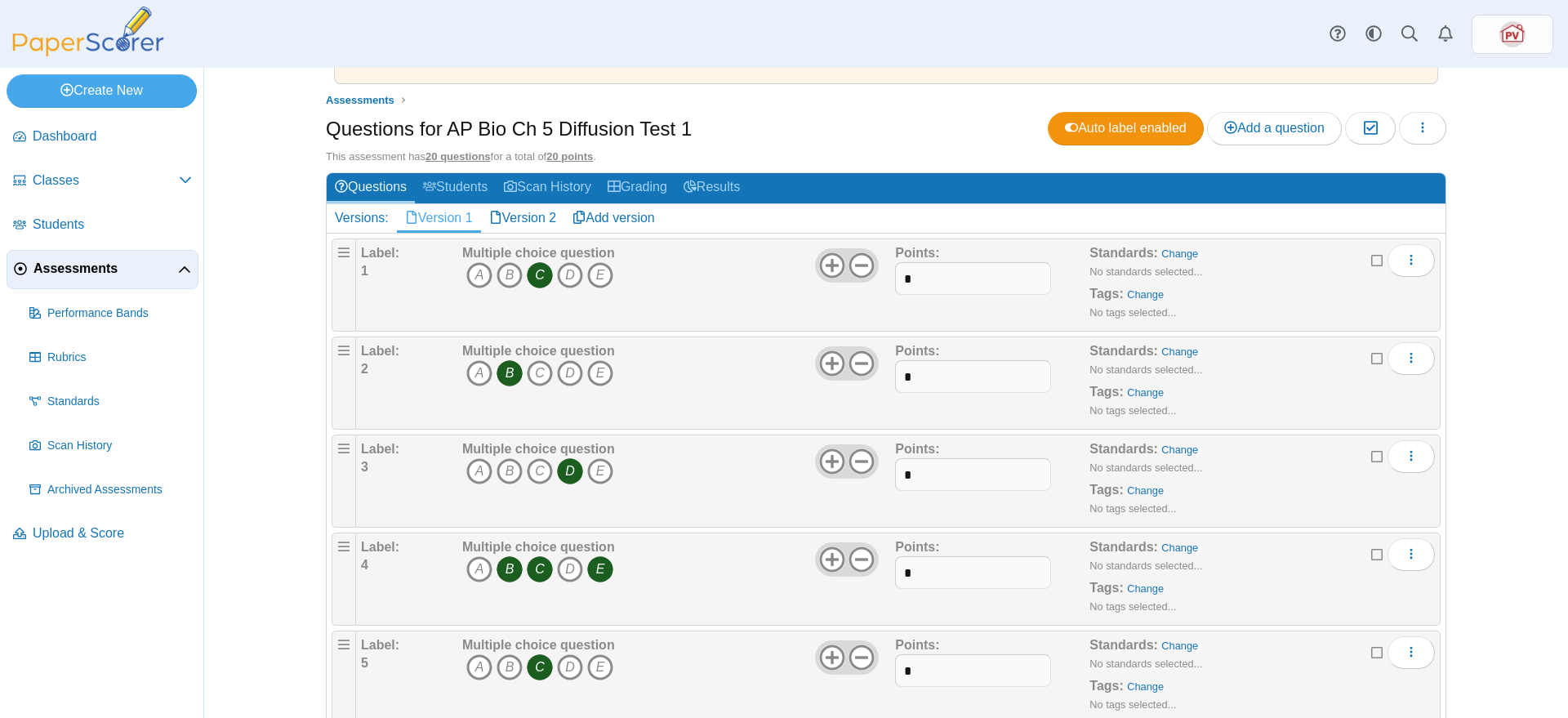
scroll to position [0, 0]
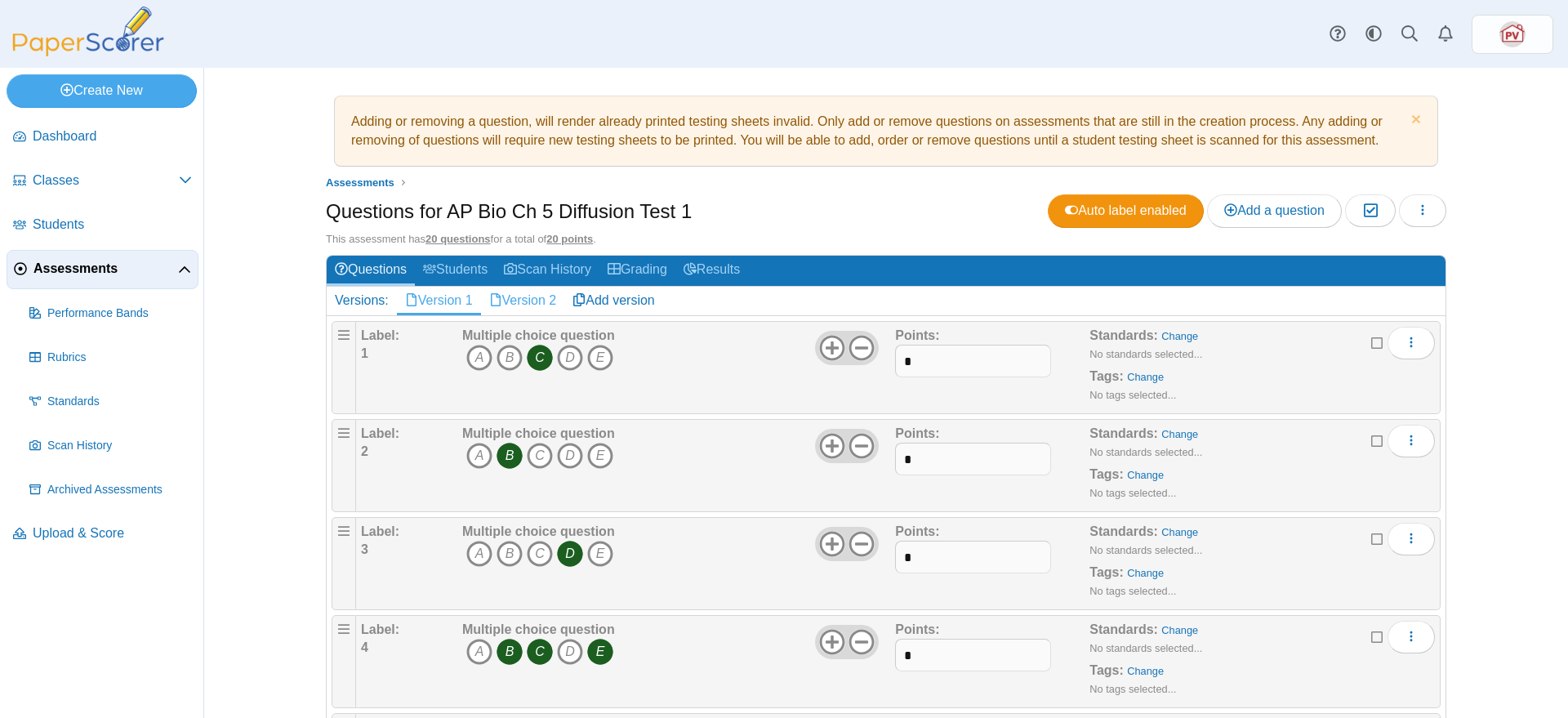
click at [521, 296] on link "Version 2" at bounding box center [523, 301] width 84 height 28
click at [91, 272] on span "Assessments" at bounding box center [105, 268] width 144 height 18
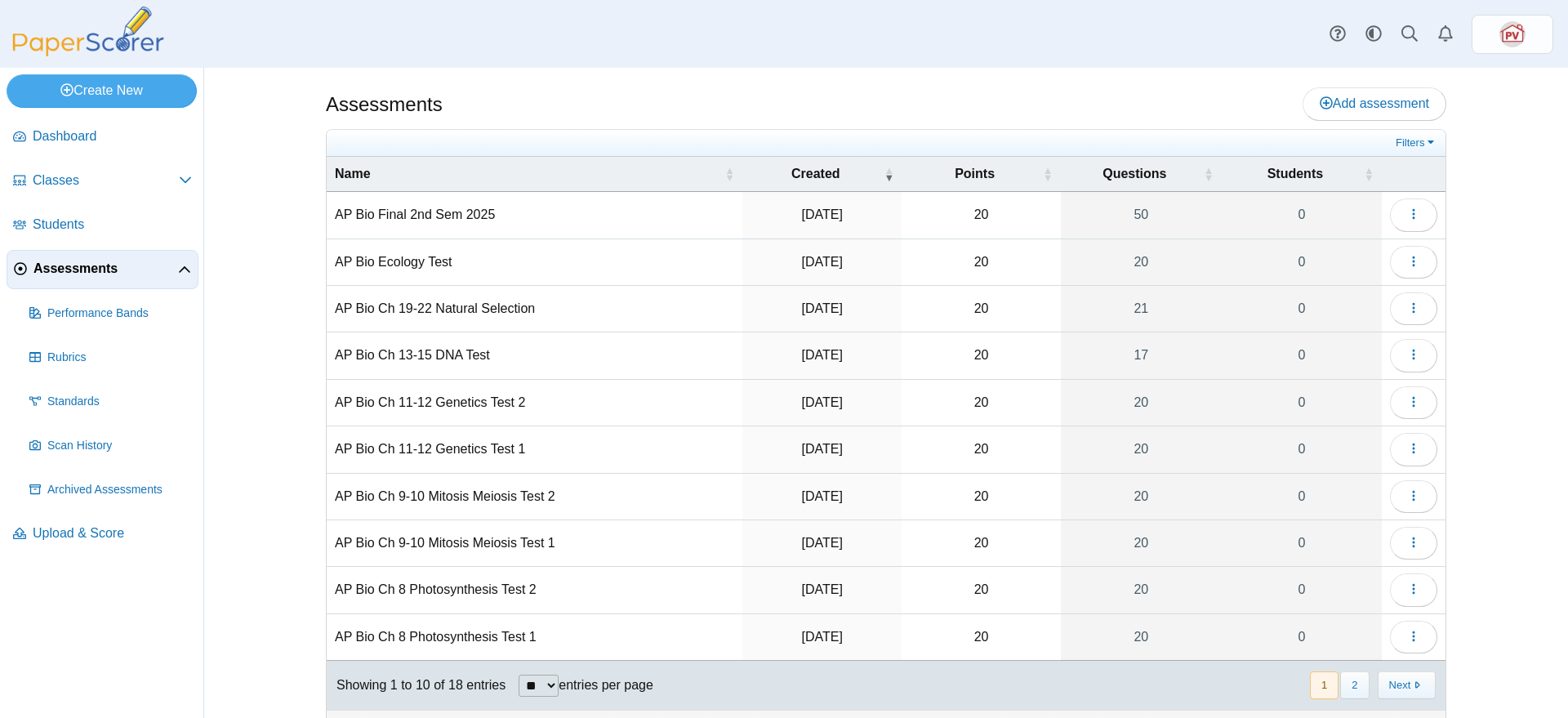
scroll to position [33, 0]
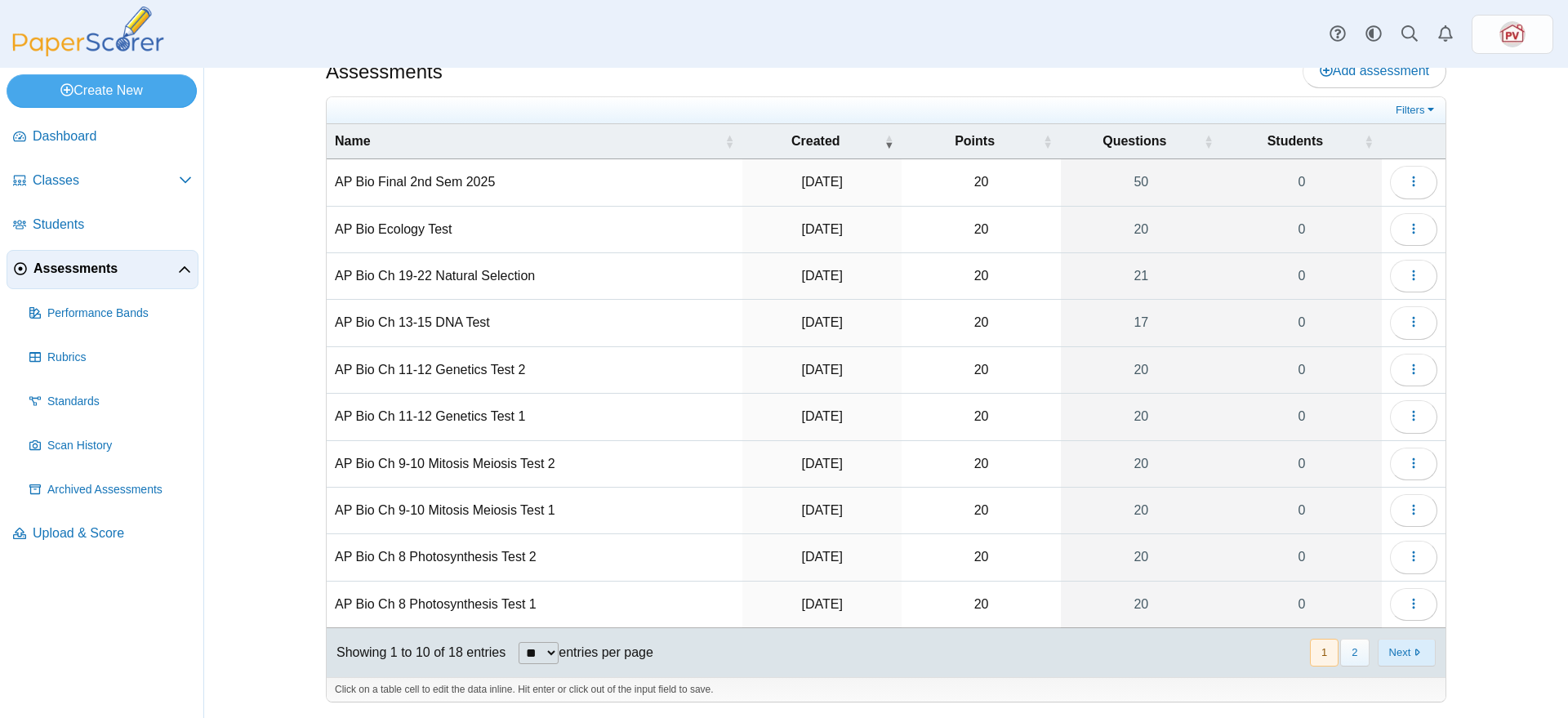
click at [1396, 650] on button "Next" at bounding box center [1407, 651] width 58 height 27
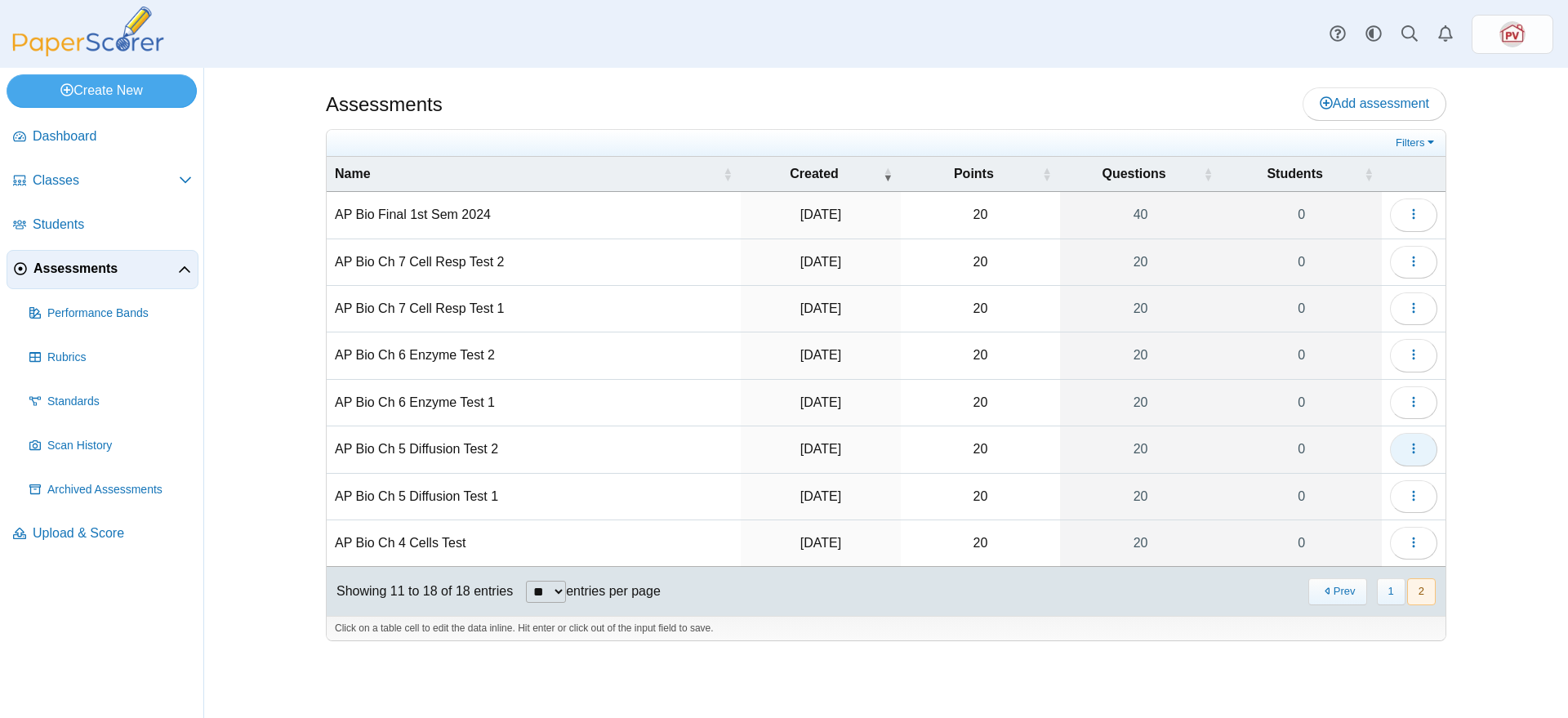
click at [1407, 452] on icon "button" at bounding box center [1413, 448] width 13 height 13
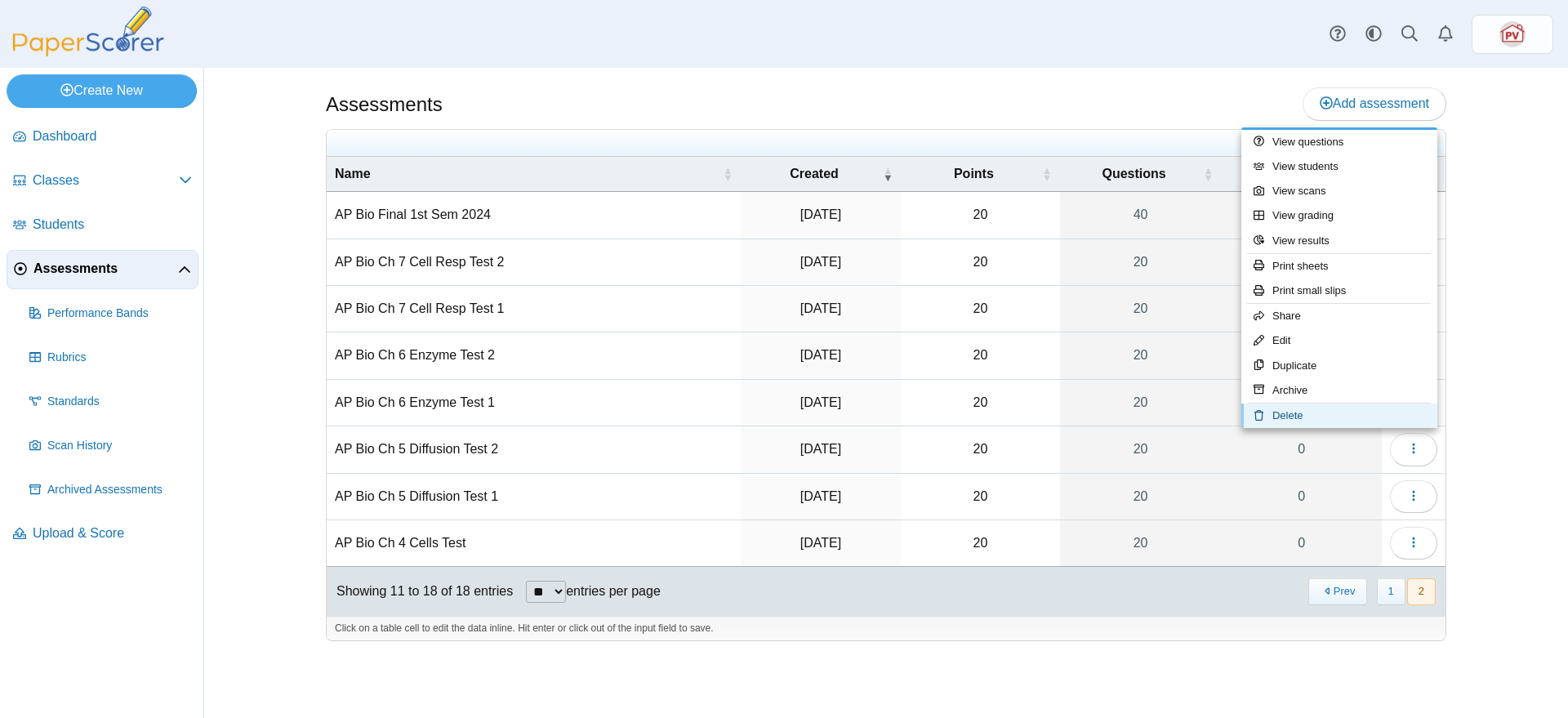
click at [1333, 422] on link "Delete" at bounding box center [1339, 416] width 196 height 25
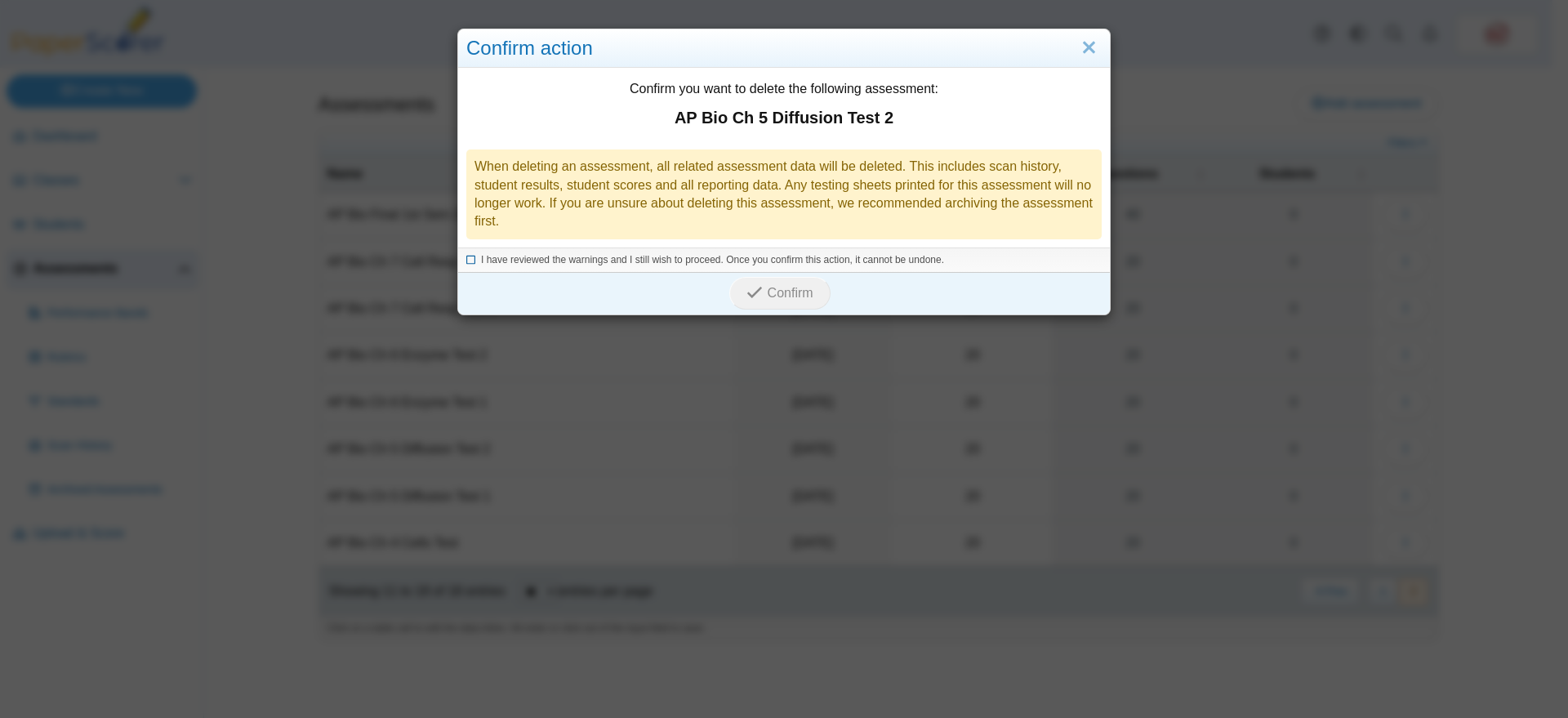
click at [761, 265] on span "I have reviewed the warnings and I still wish to proceed. Once you confirm this…" at bounding box center [712, 259] width 463 height 12
click at [779, 291] on span "Confirm" at bounding box center [791, 292] width 46 height 14
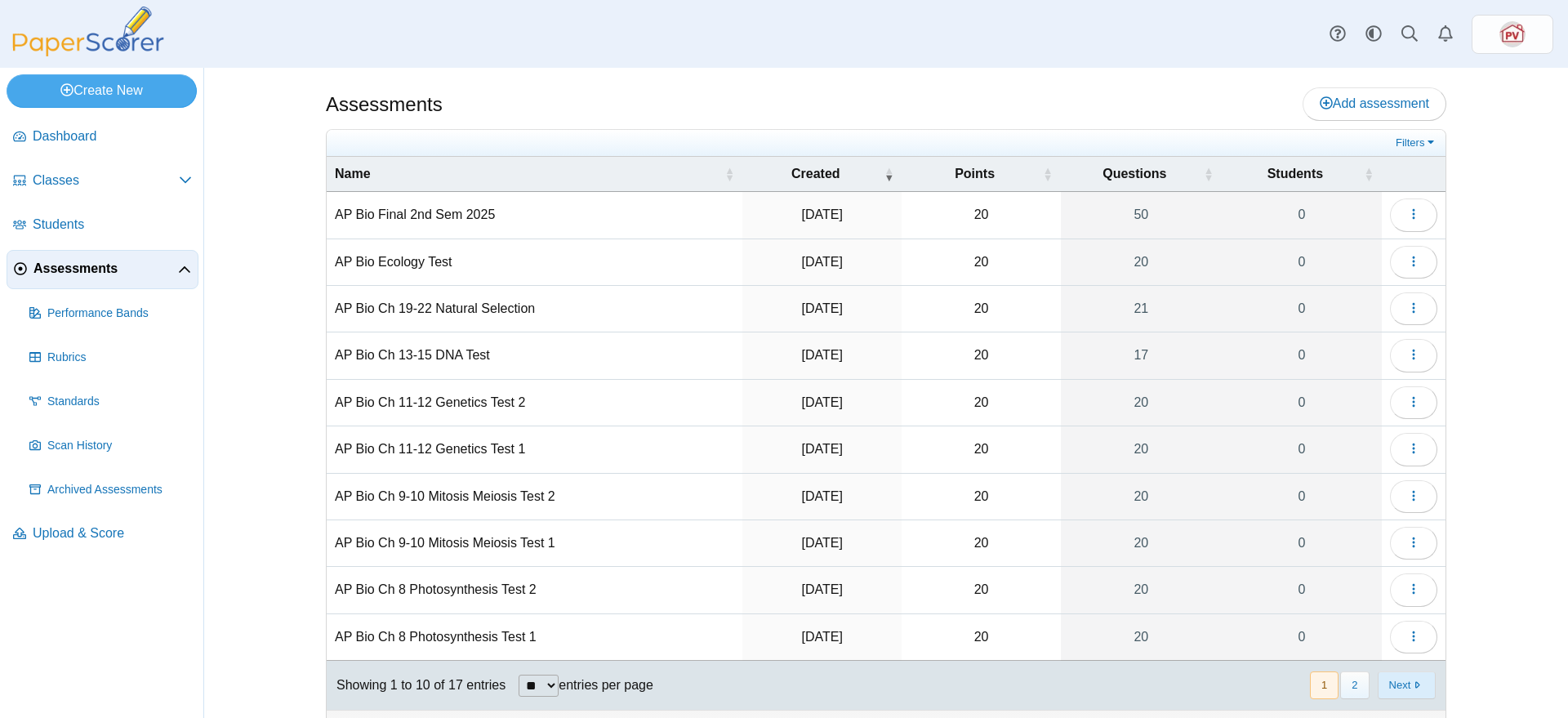
click at [1411, 688] on button "Next" at bounding box center [1407, 684] width 58 height 27
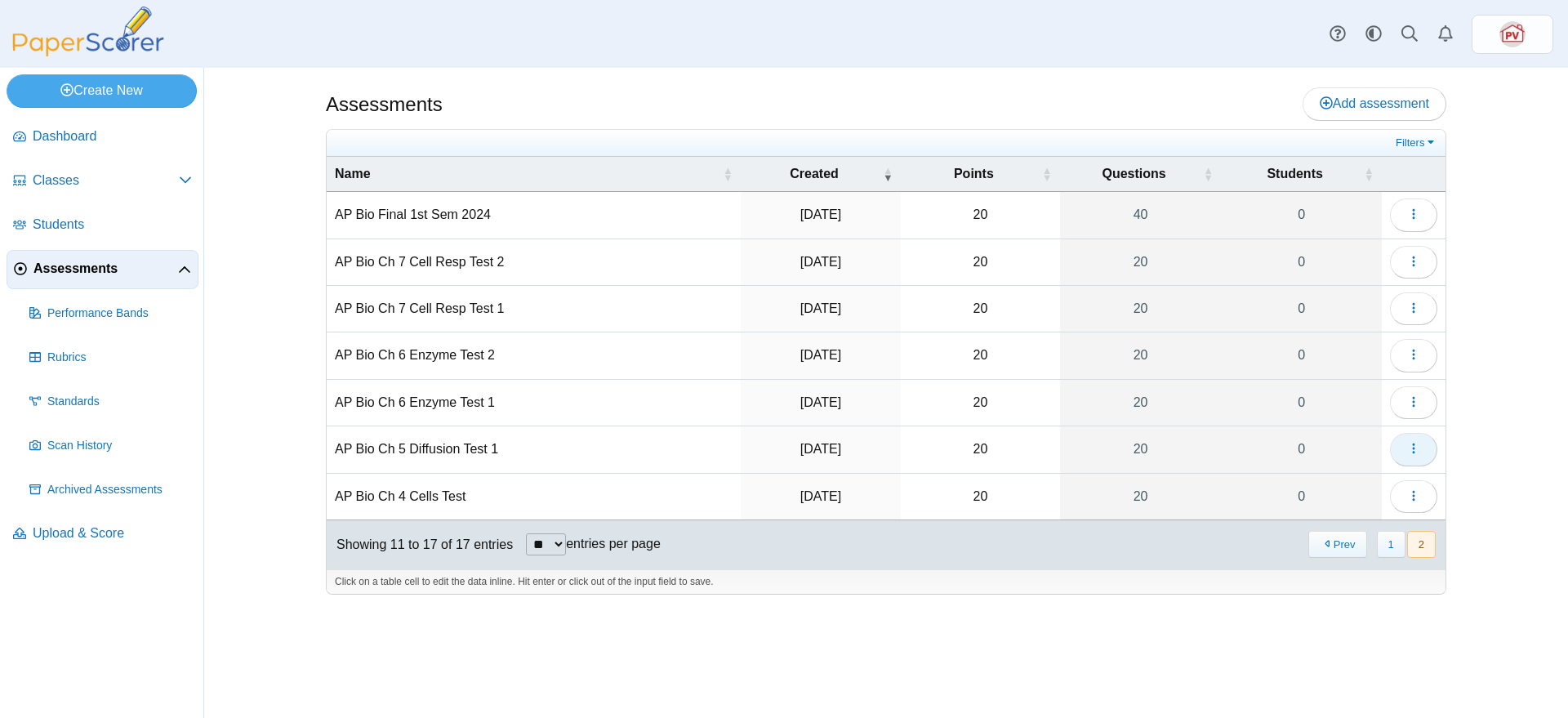
click at [1419, 447] on icon "button" at bounding box center [1413, 448] width 13 height 13
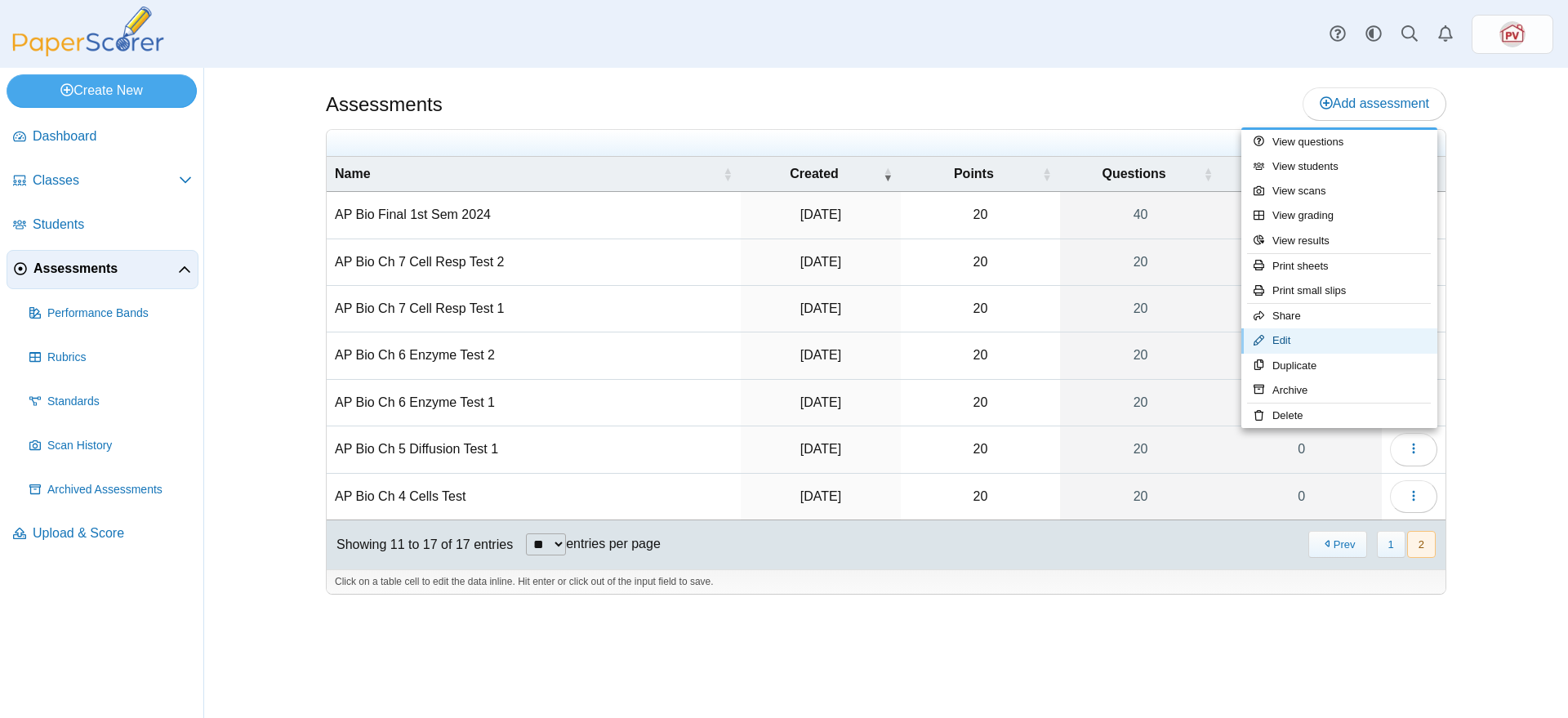
click at [1362, 342] on link "Edit" at bounding box center [1339, 341] width 196 height 25
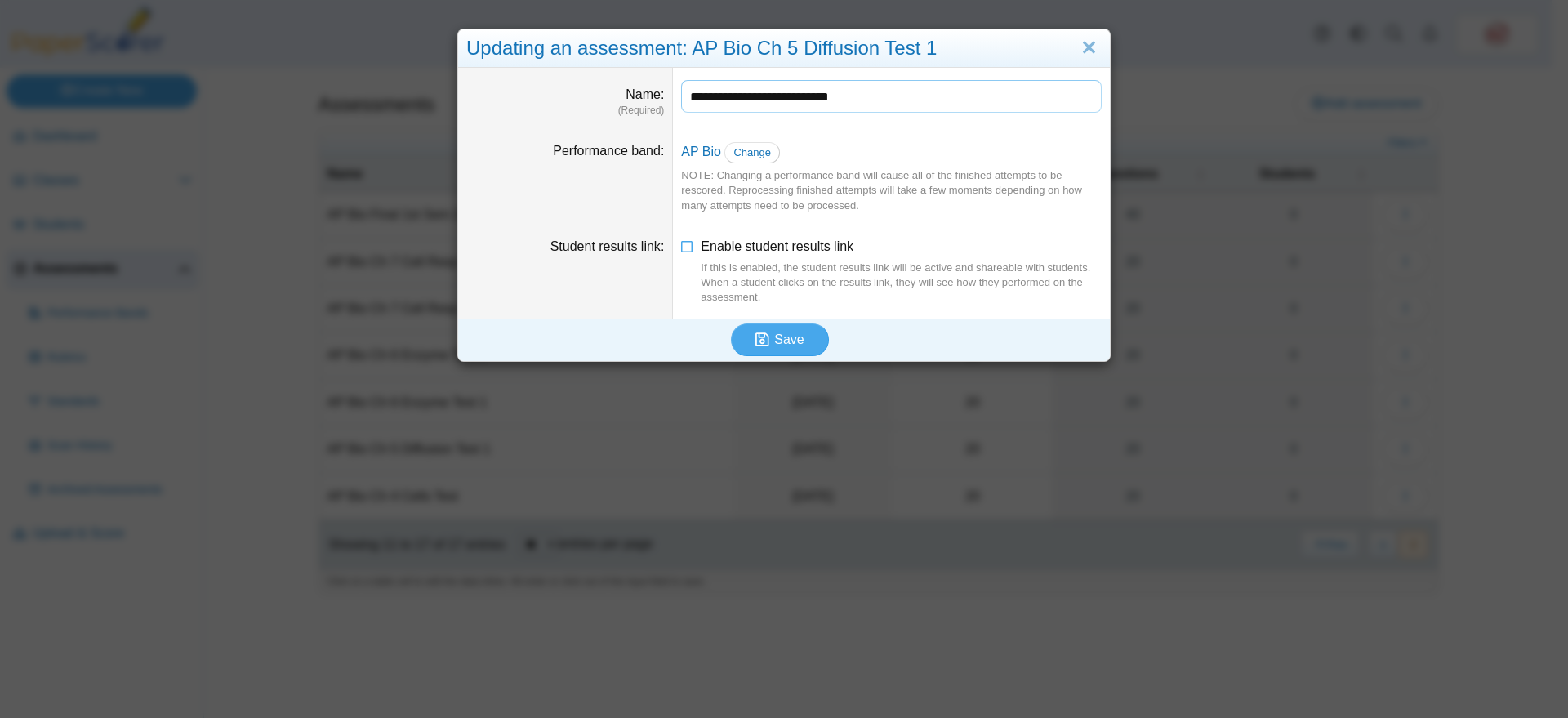
click at [861, 101] on input "**********" at bounding box center [891, 96] width 421 height 33
type input "**********"
click at [796, 332] on button "Save" at bounding box center [779, 340] width 98 height 33
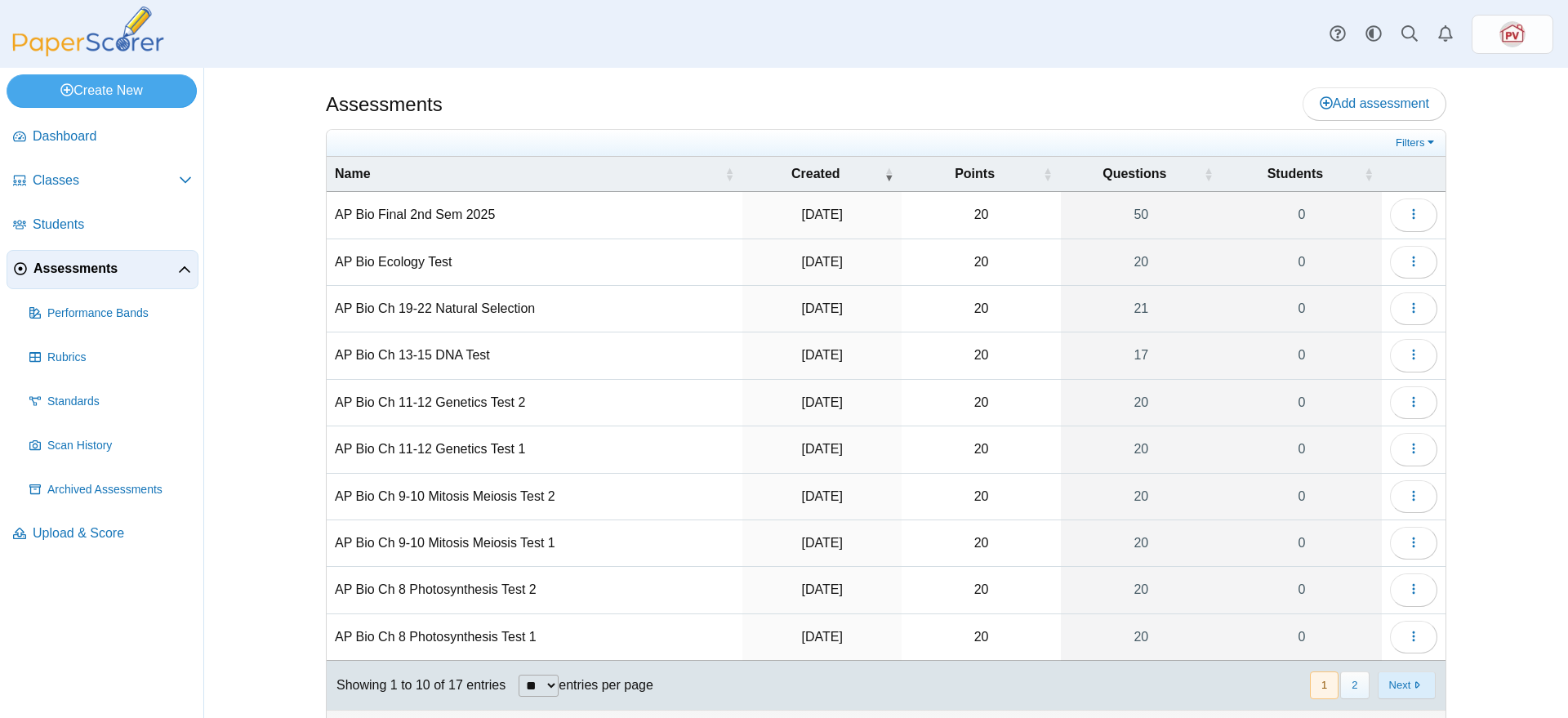
click at [1396, 682] on button "Next" at bounding box center [1407, 684] width 58 height 27
